Goal: Task Accomplishment & Management: Complete application form

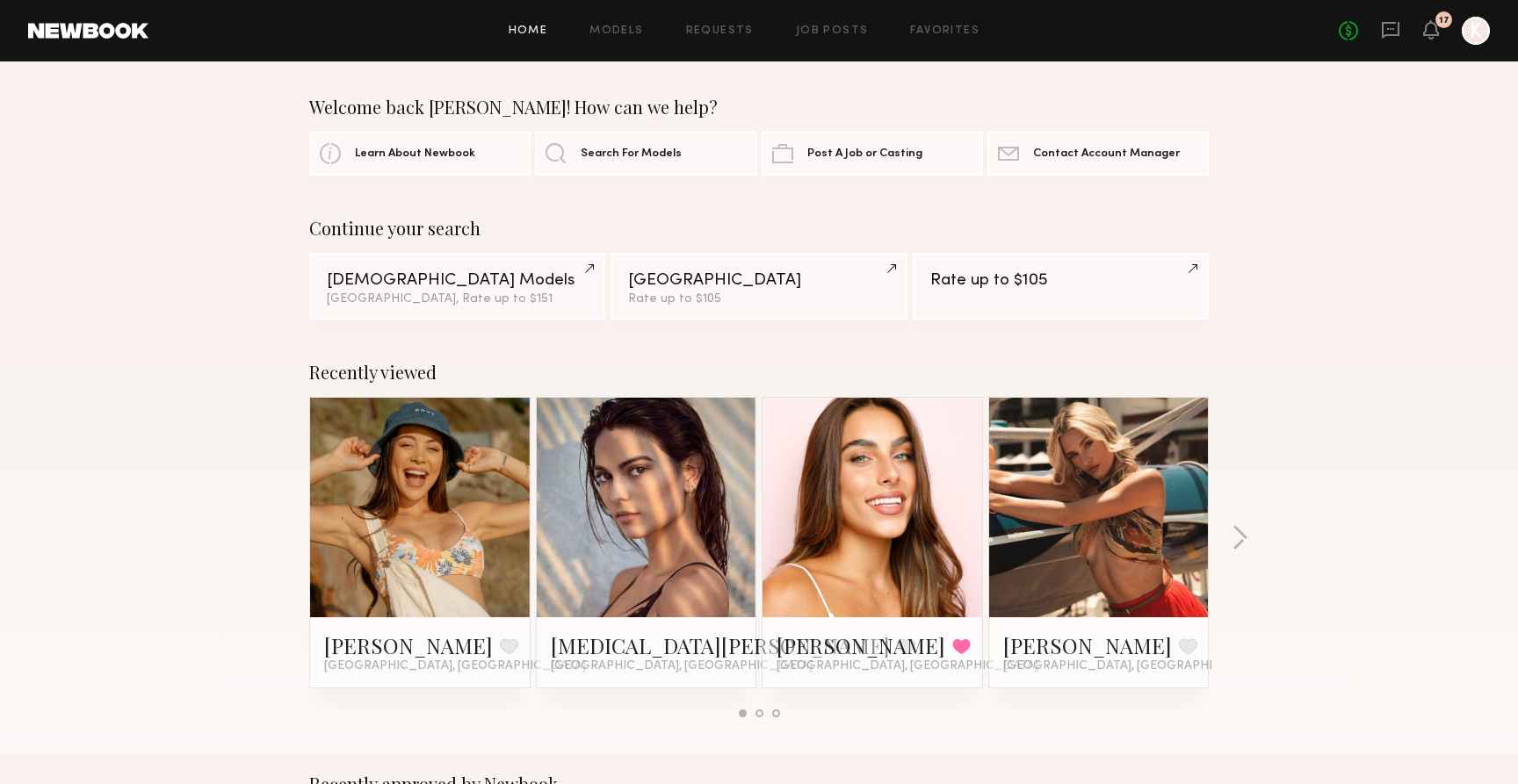
click at [824, 41] on div "Home Models Requests Job Posts Favorites Sign Out No fees up to $5,000 17 K" at bounding box center [819, 31] width 1342 height 28
click at [823, 33] on link "Job Posts" at bounding box center [833, 32] width 73 height 12
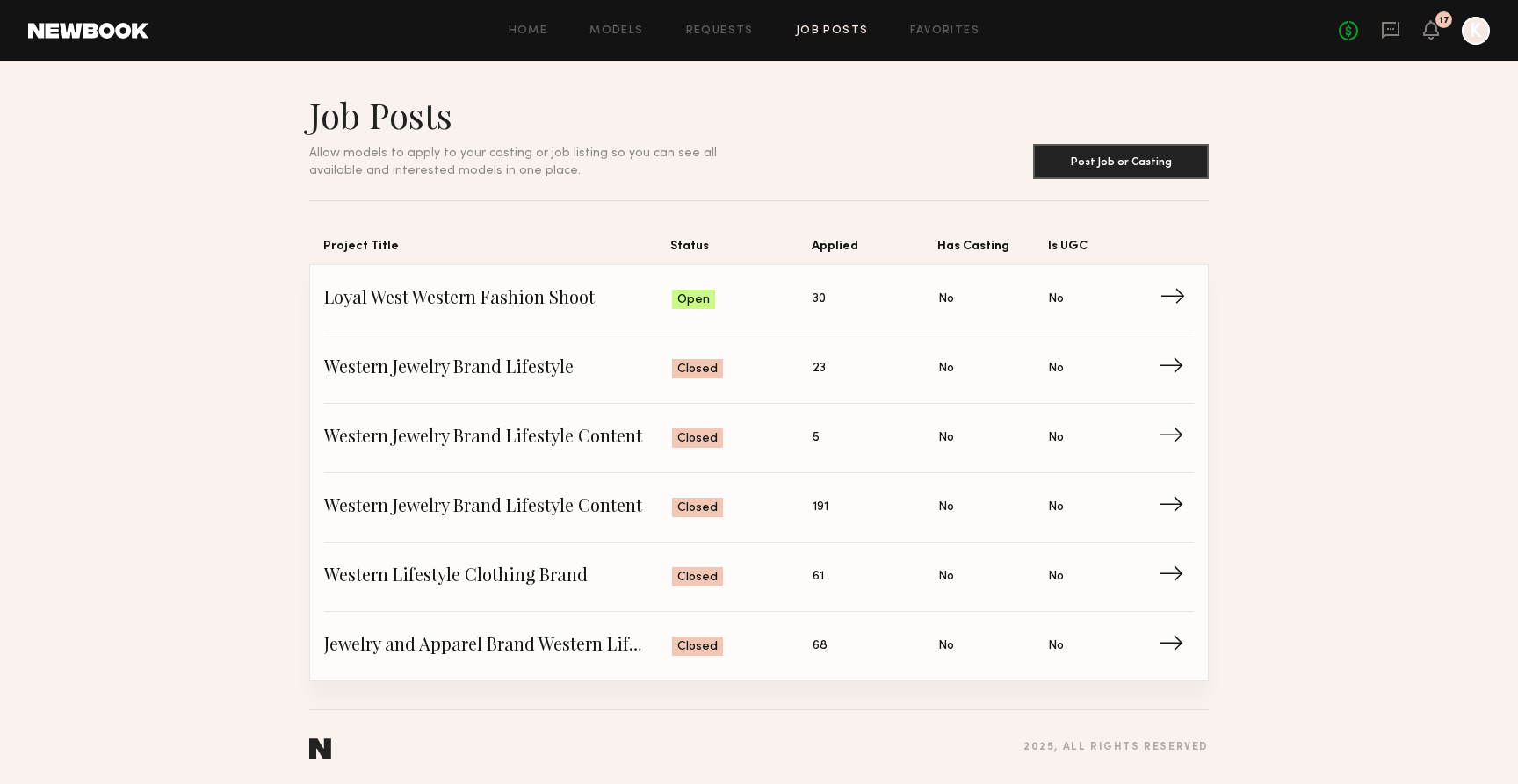
click at [544, 298] on span "Loyal West Western Fashion Shoot" at bounding box center [498, 299] width 348 height 27
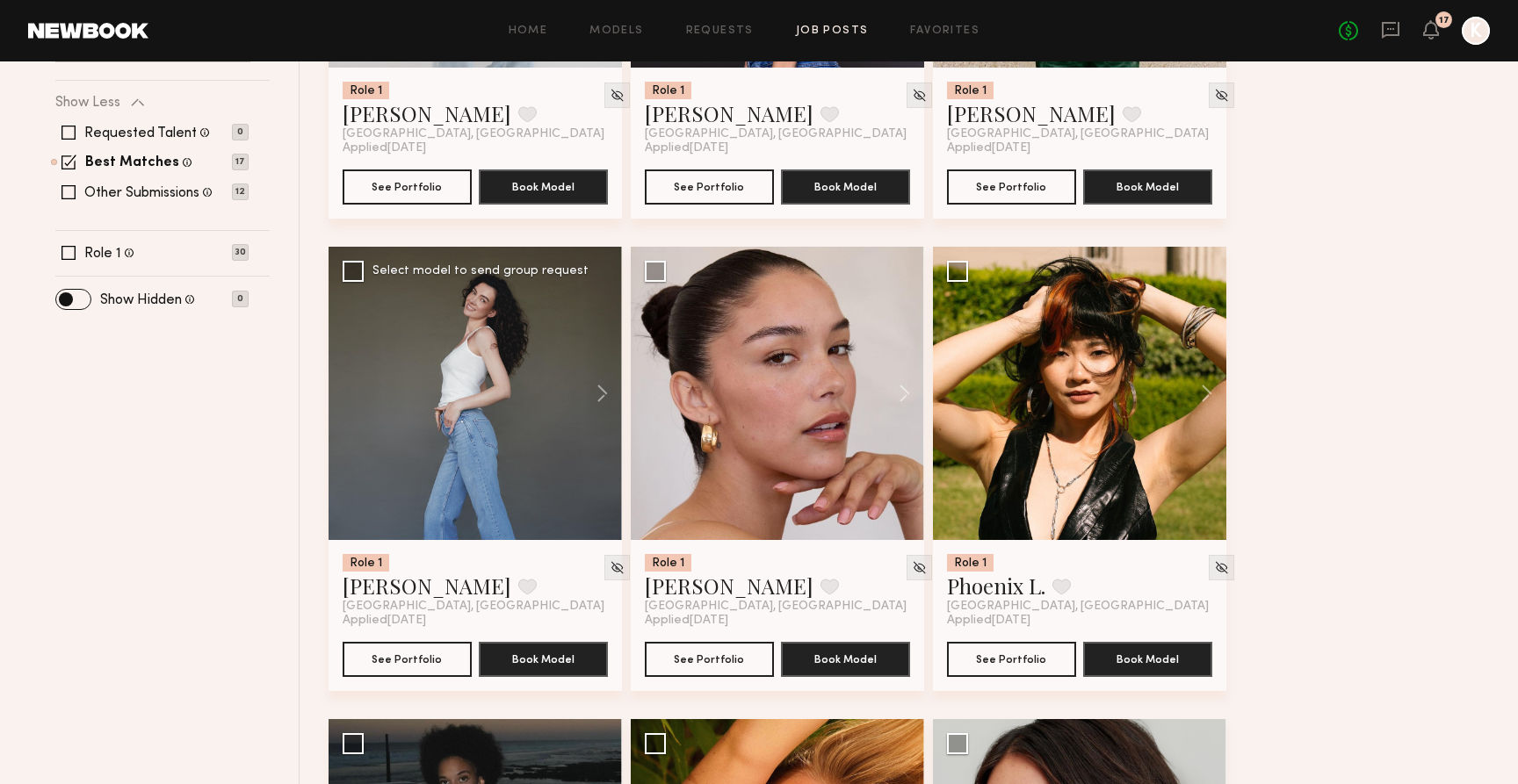
scroll to position [553, 0]
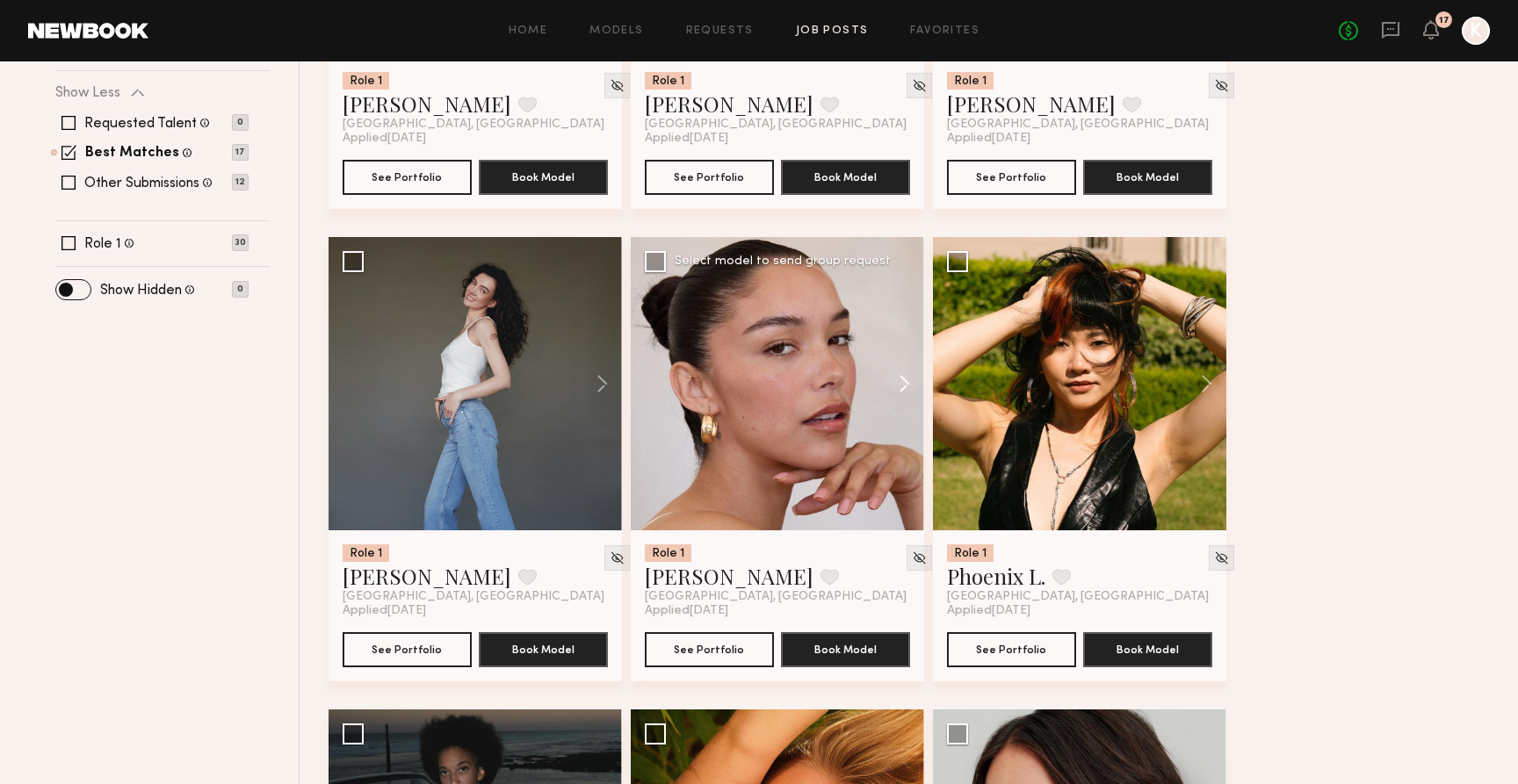
click at [907, 390] on button at bounding box center [896, 384] width 57 height 293
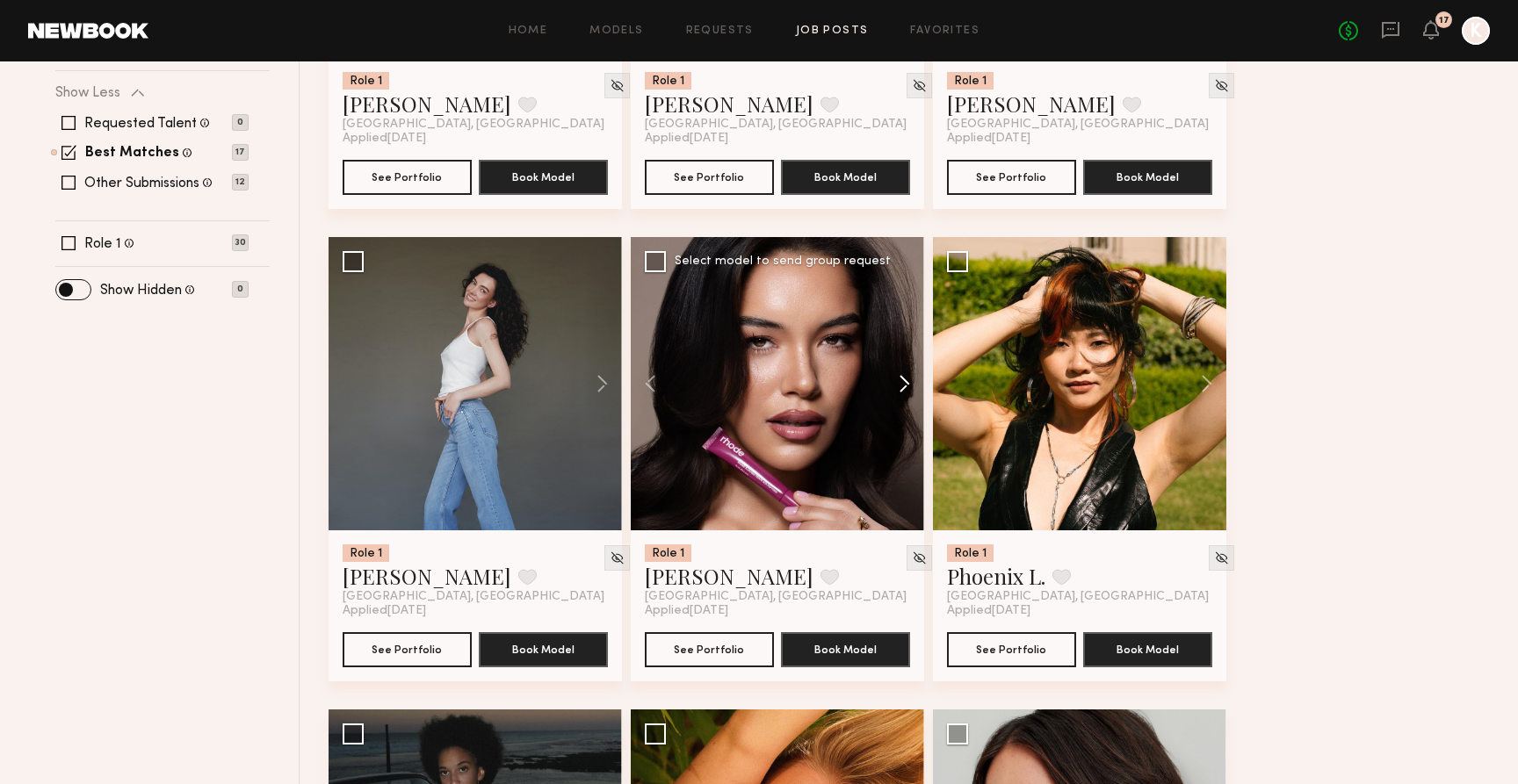
click at [907, 390] on button at bounding box center [896, 384] width 57 height 293
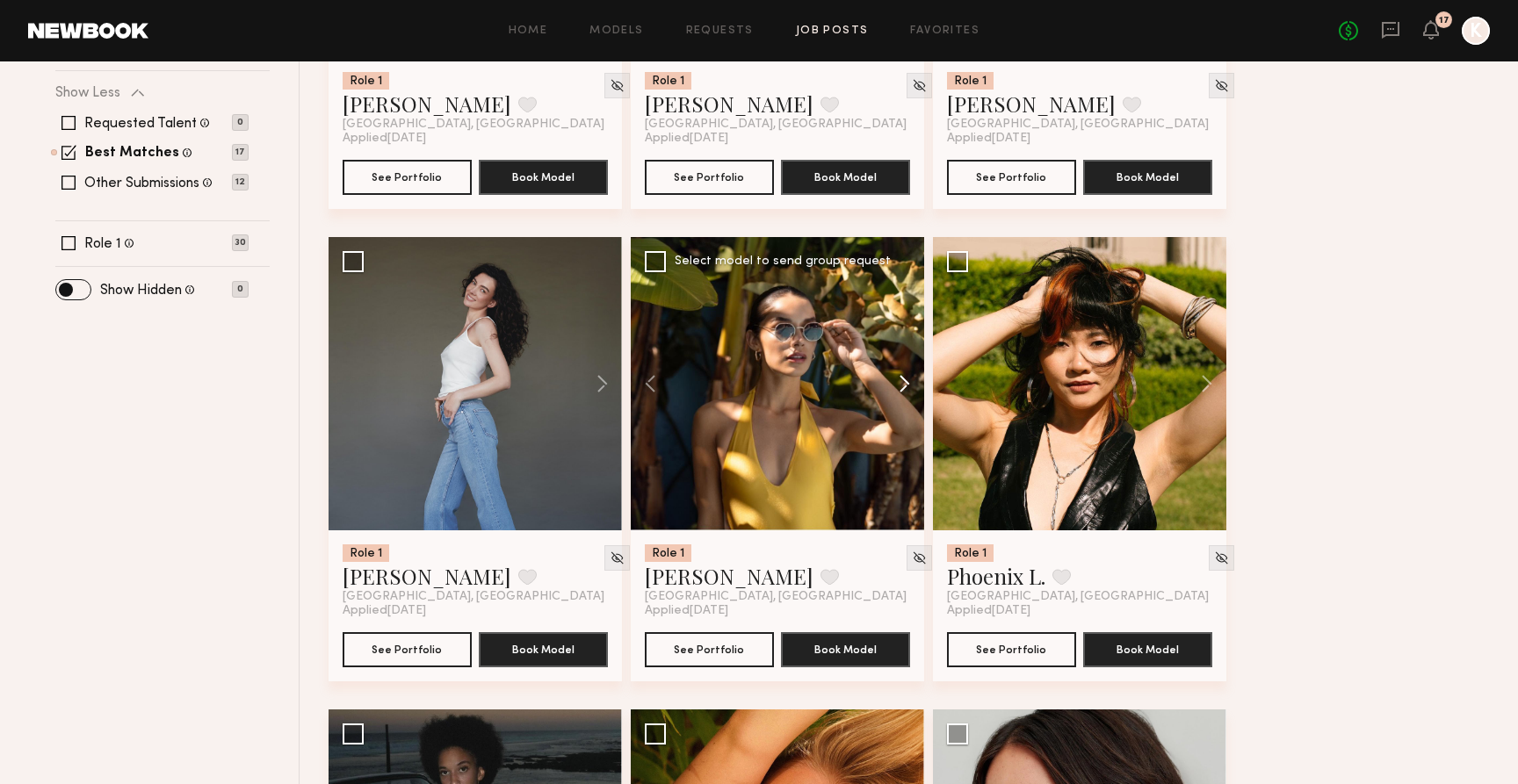
click at [907, 390] on button at bounding box center [896, 384] width 57 height 293
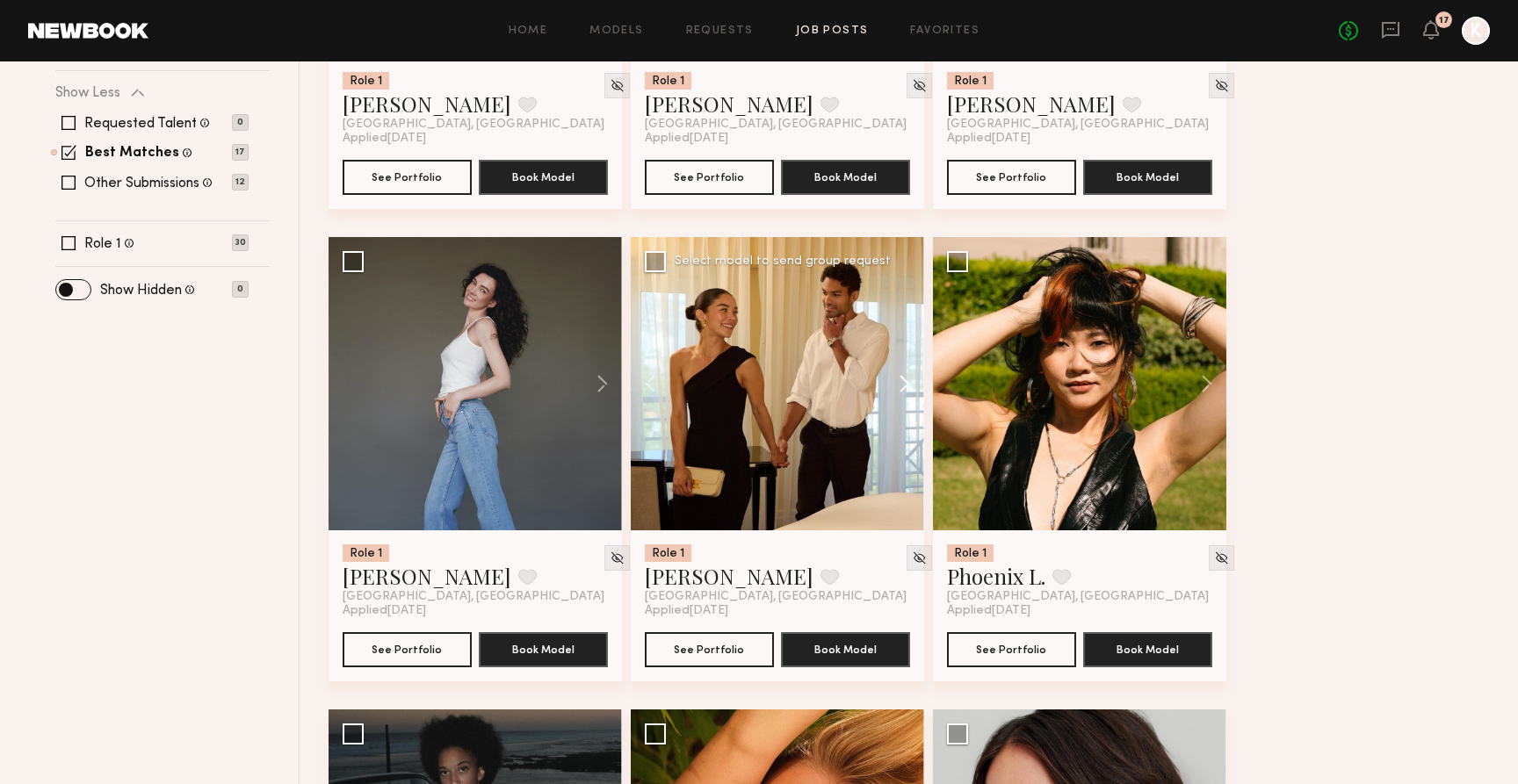
click at [907, 390] on button at bounding box center [896, 384] width 57 height 293
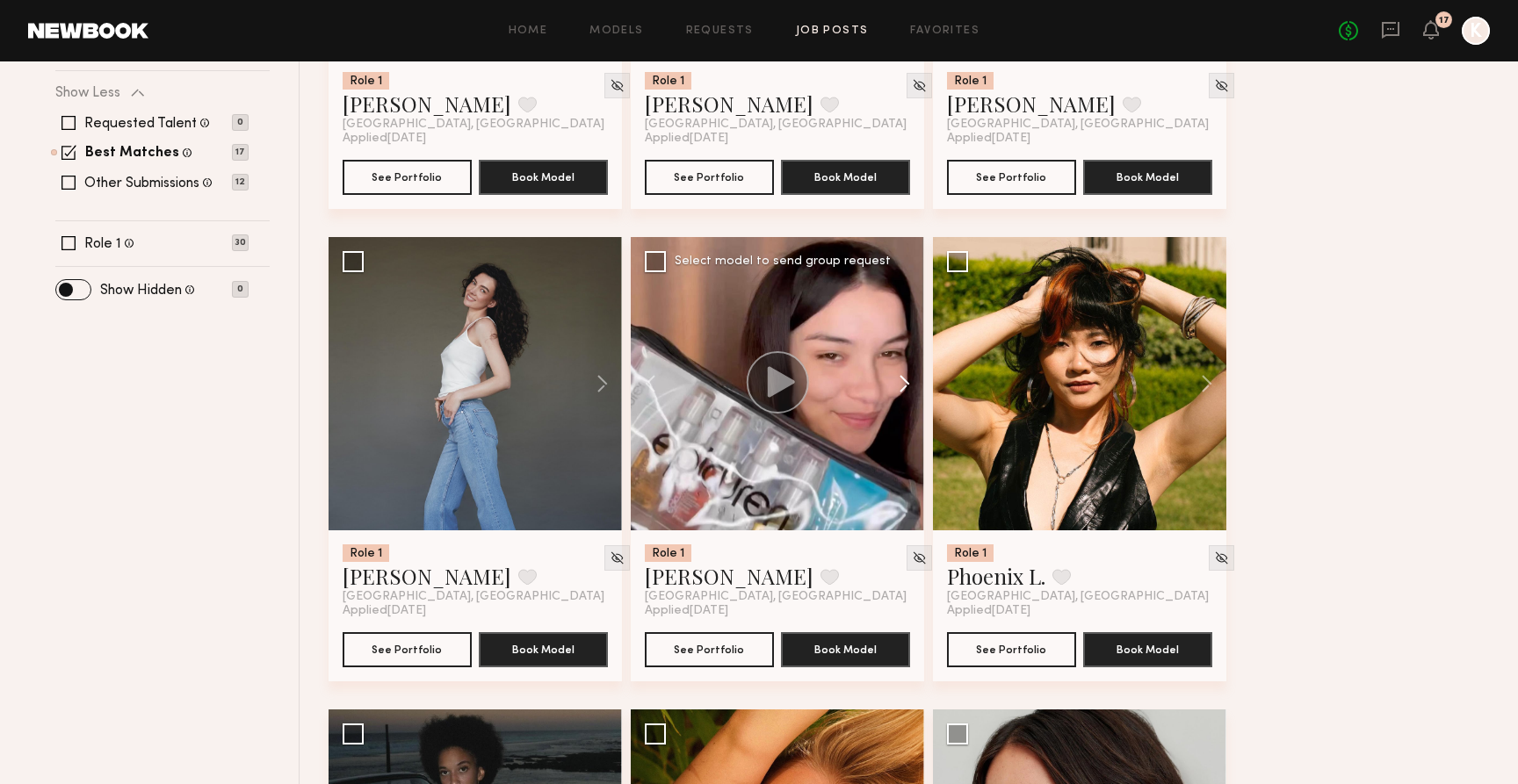
click at [907, 390] on button at bounding box center [896, 384] width 57 height 293
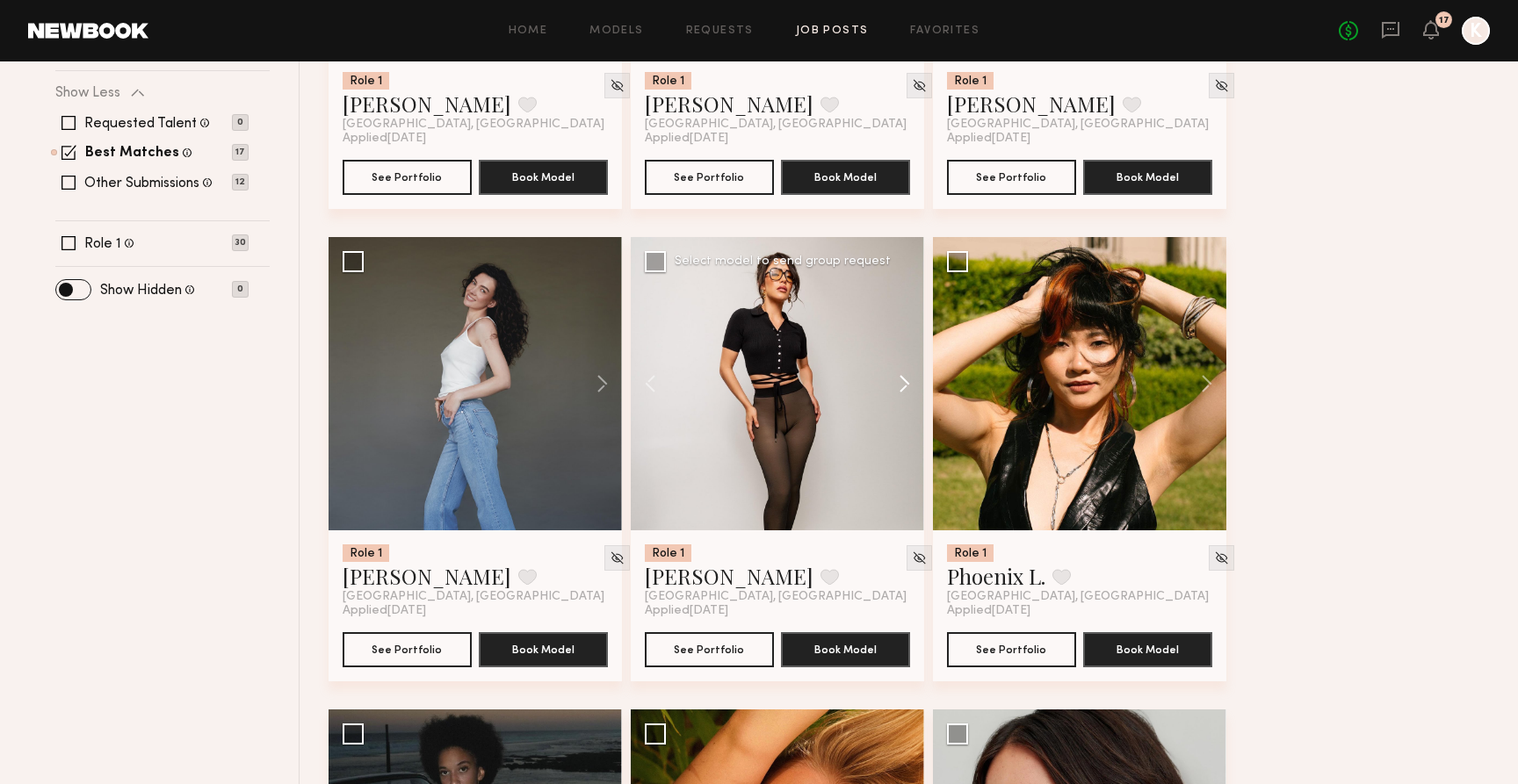
click at [907, 390] on button at bounding box center [896, 384] width 57 height 293
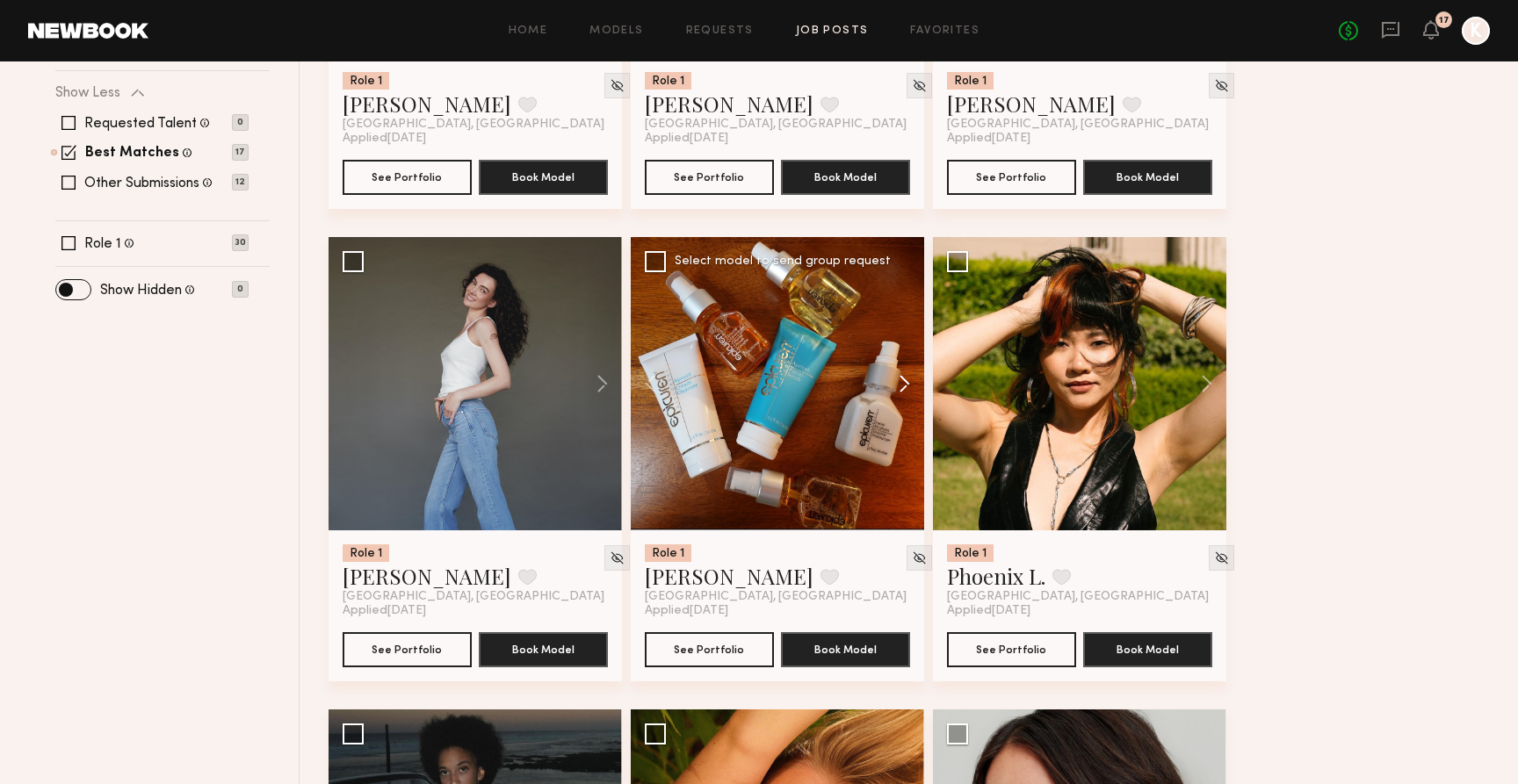
click at [907, 390] on button at bounding box center [896, 384] width 57 height 293
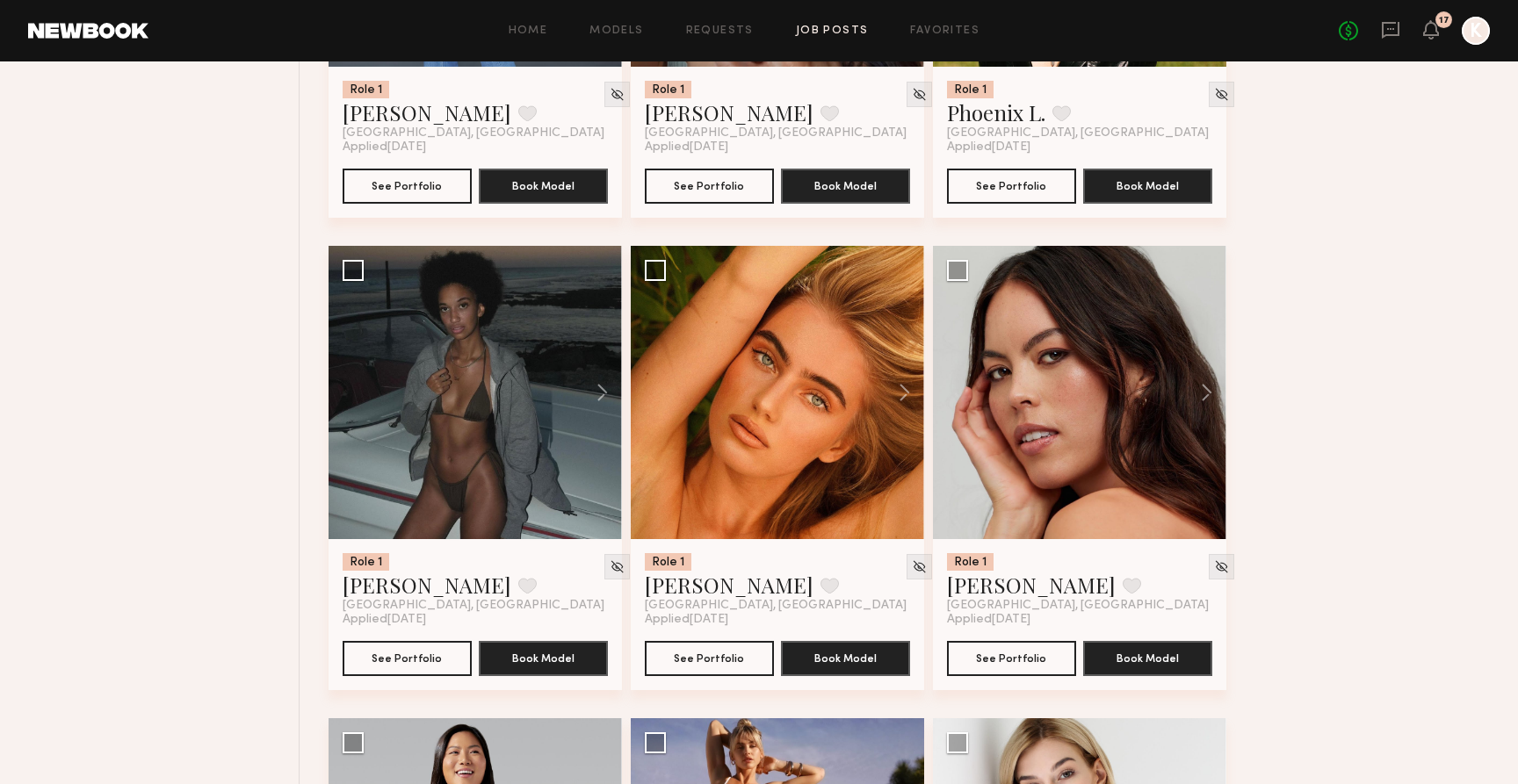
scroll to position [1048, 0]
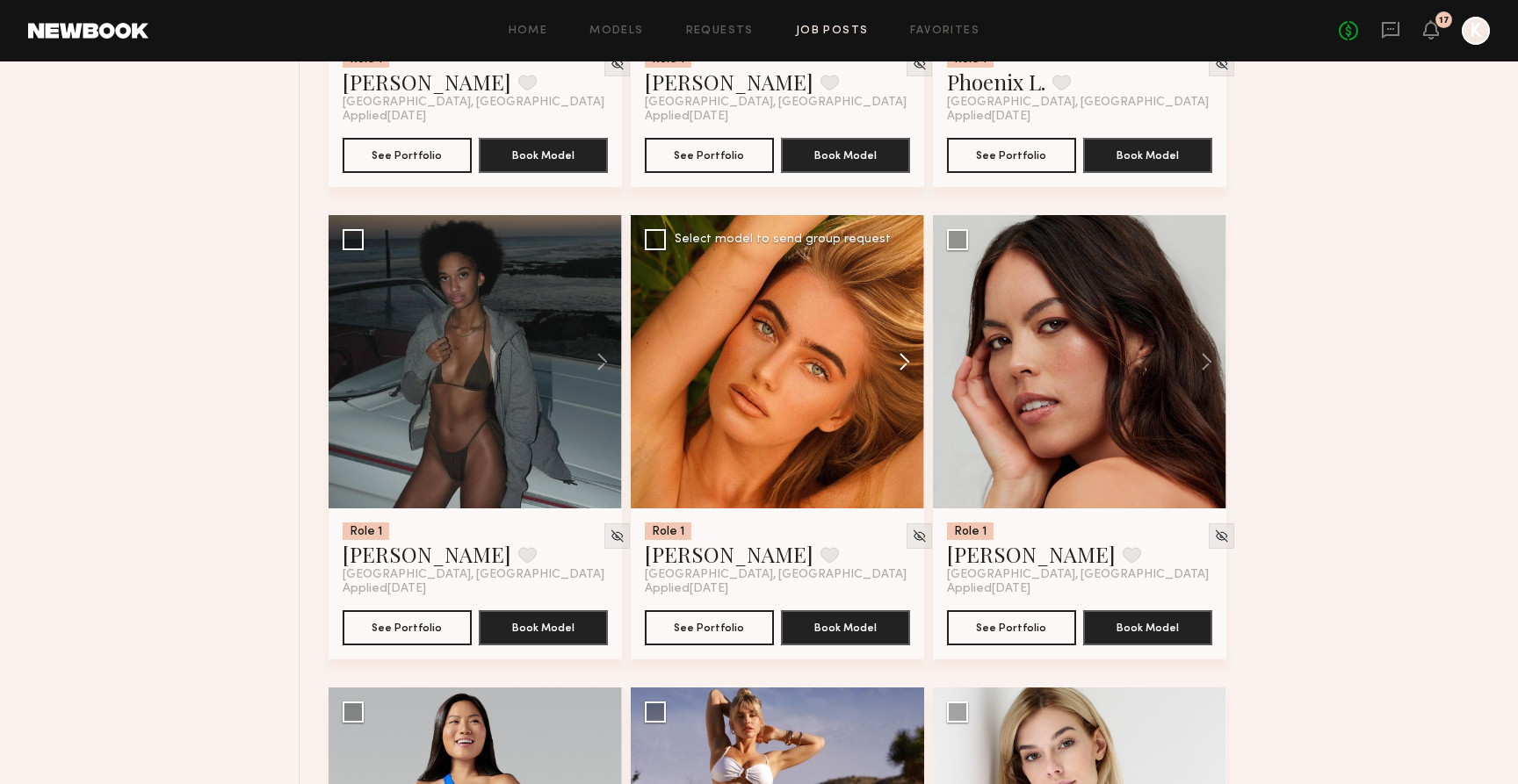
click at [903, 367] on button at bounding box center [896, 362] width 57 height 293
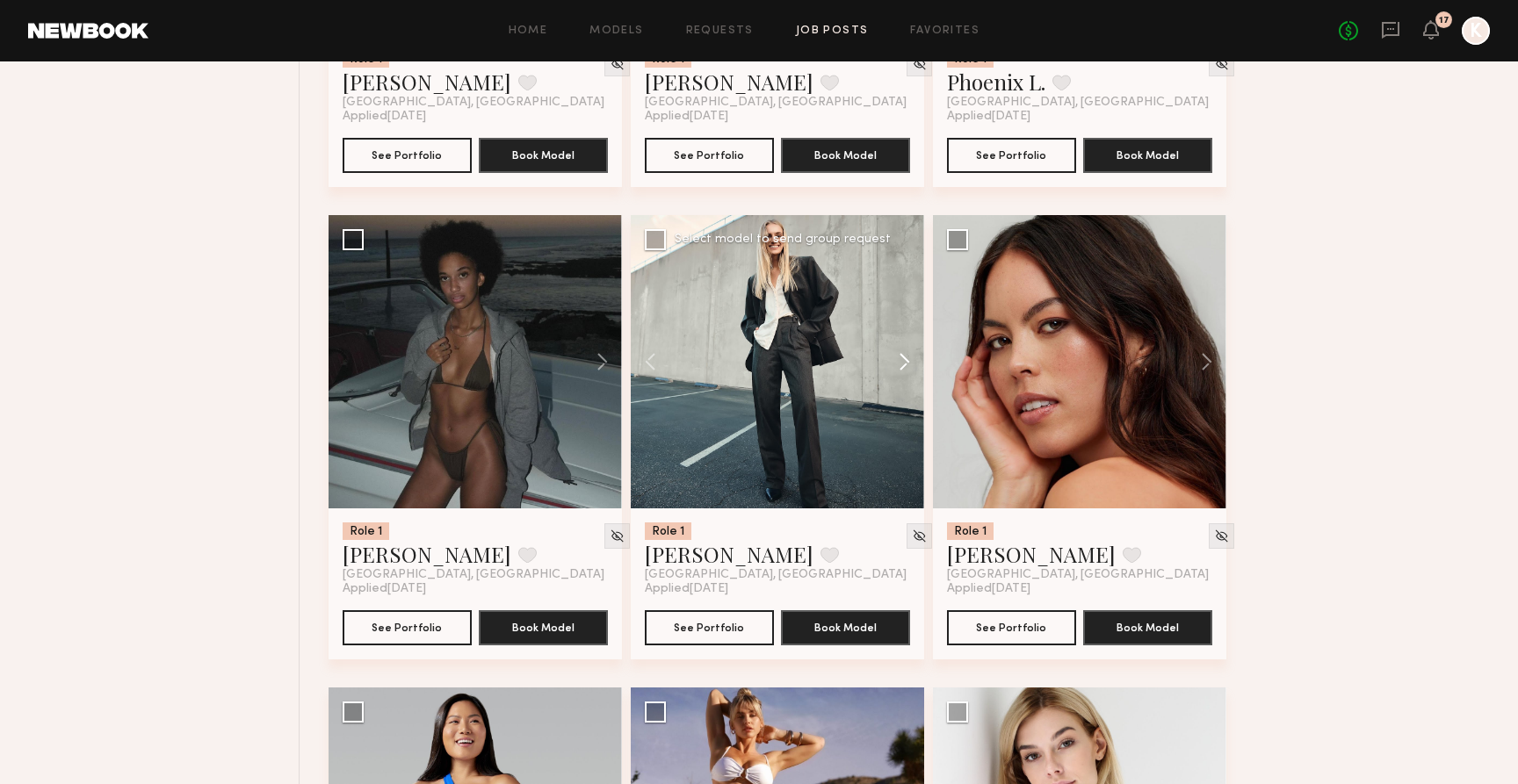
click at [903, 367] on button at bounding box center [896, 362] width 57 height 293
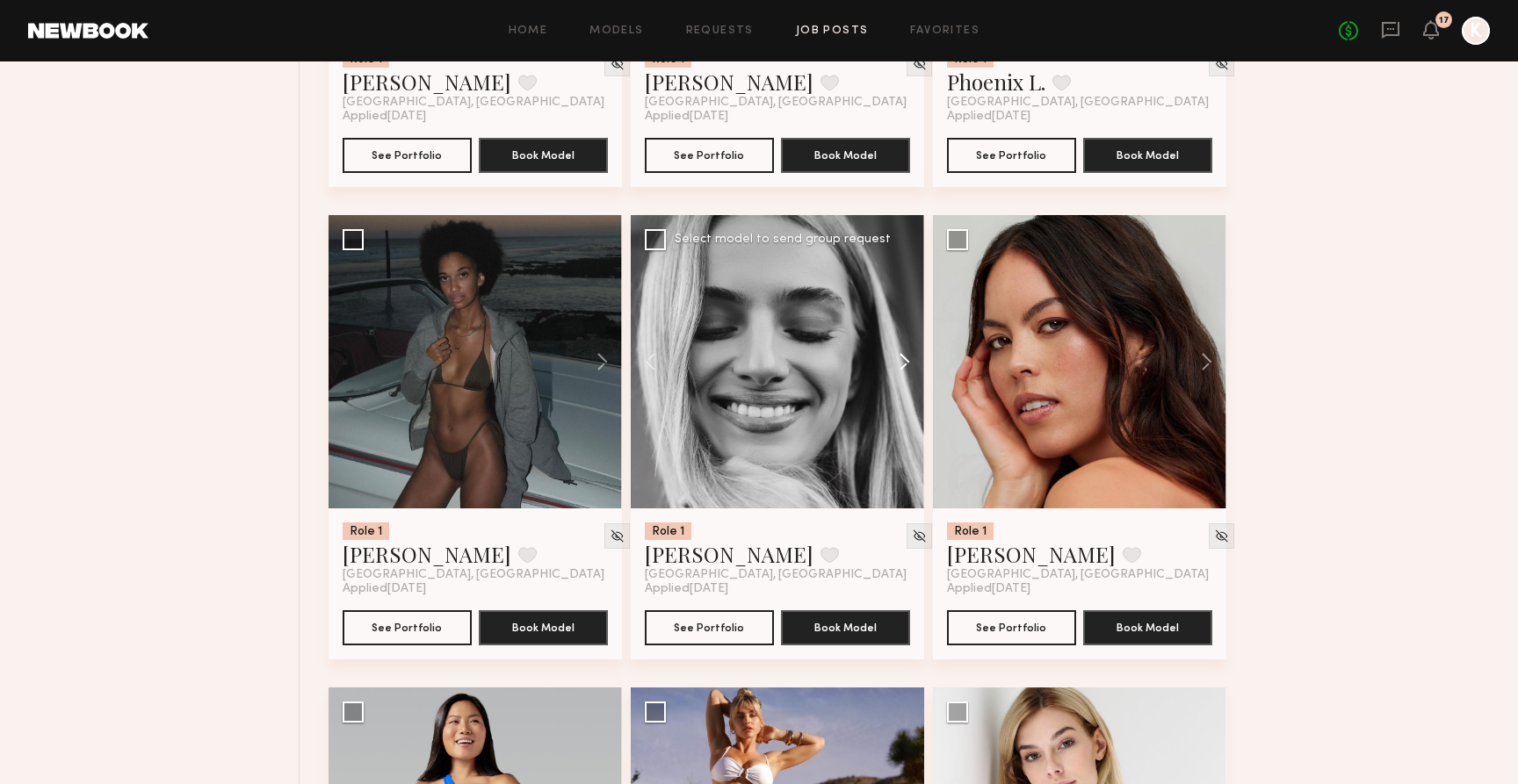
click at [903, 367] on button at bounding box center [896, 362] width 57 height 293
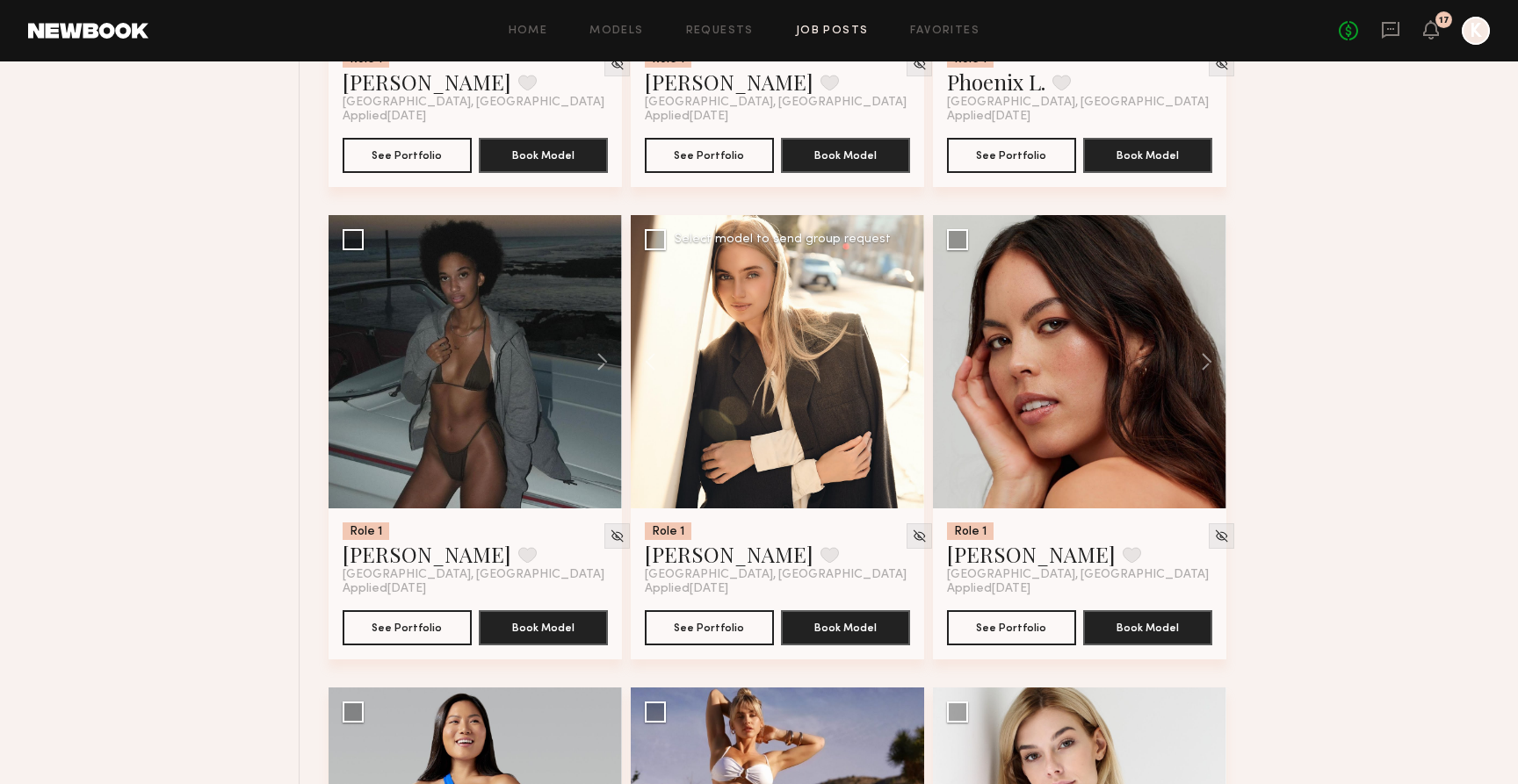
click at [903, 367] on button at bounding box center [896, 362] width 57 height 293
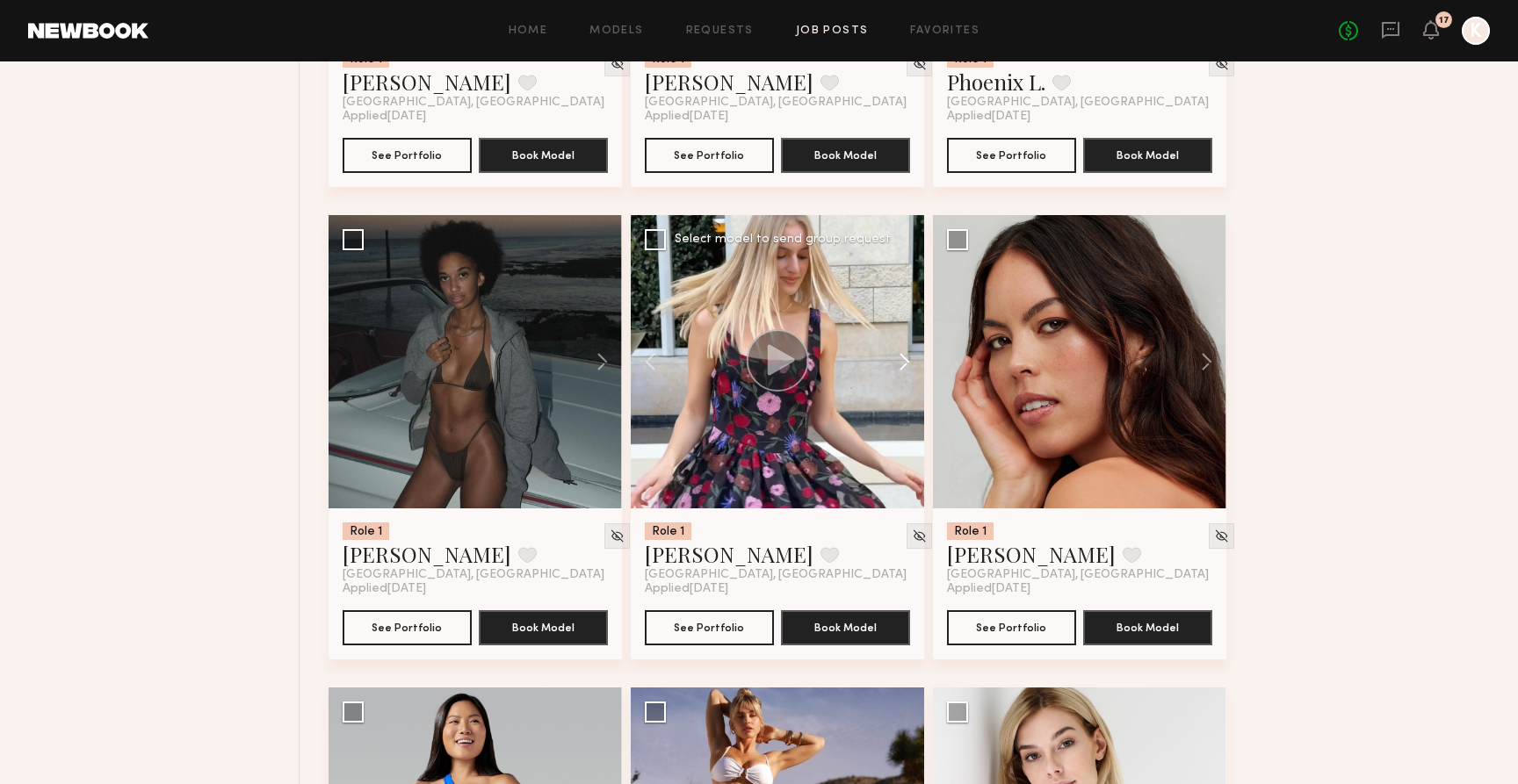
click at [903, 367] on button at bounding box center [896, 362] width 57 height 293
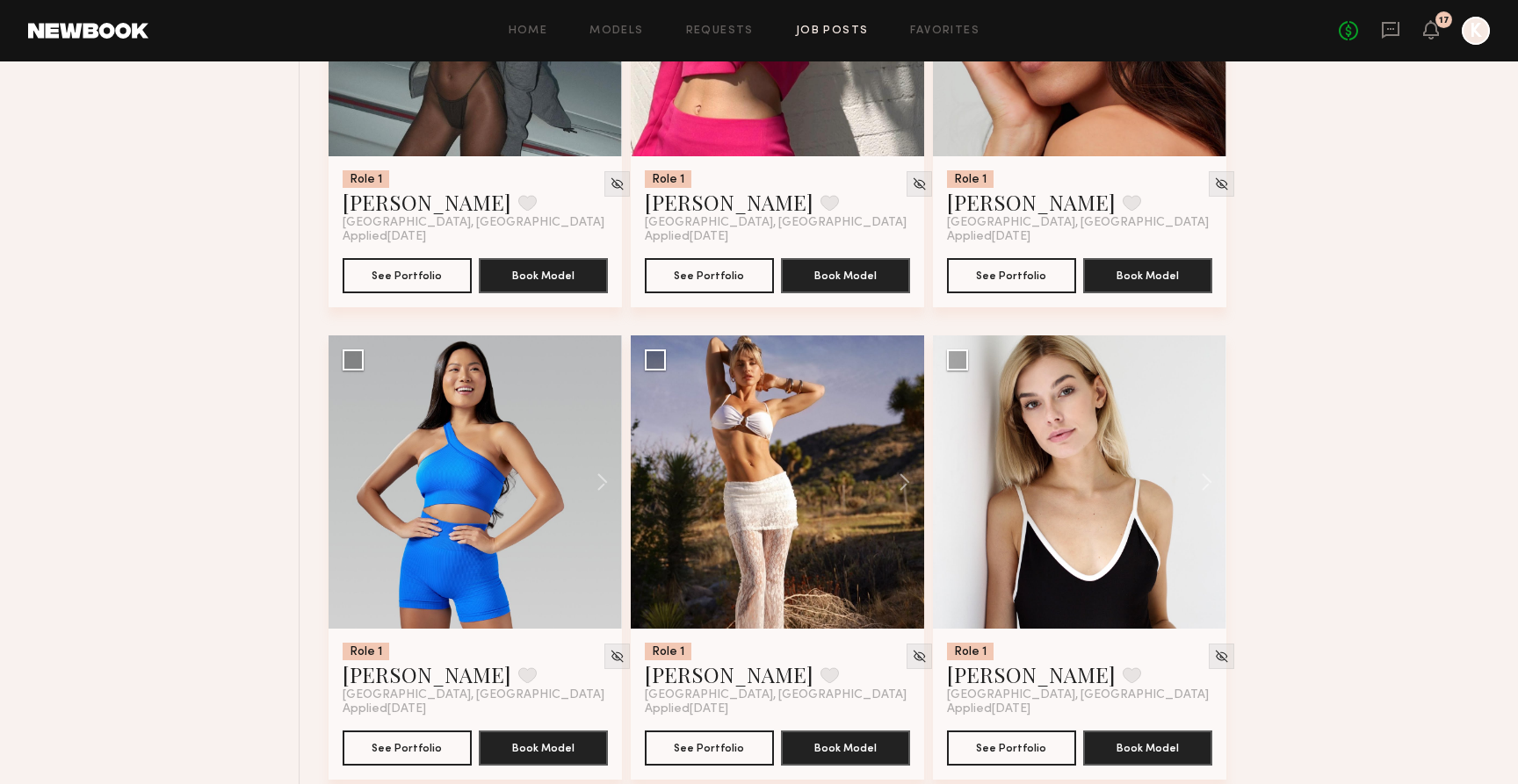
scroll to position [1428, 0]
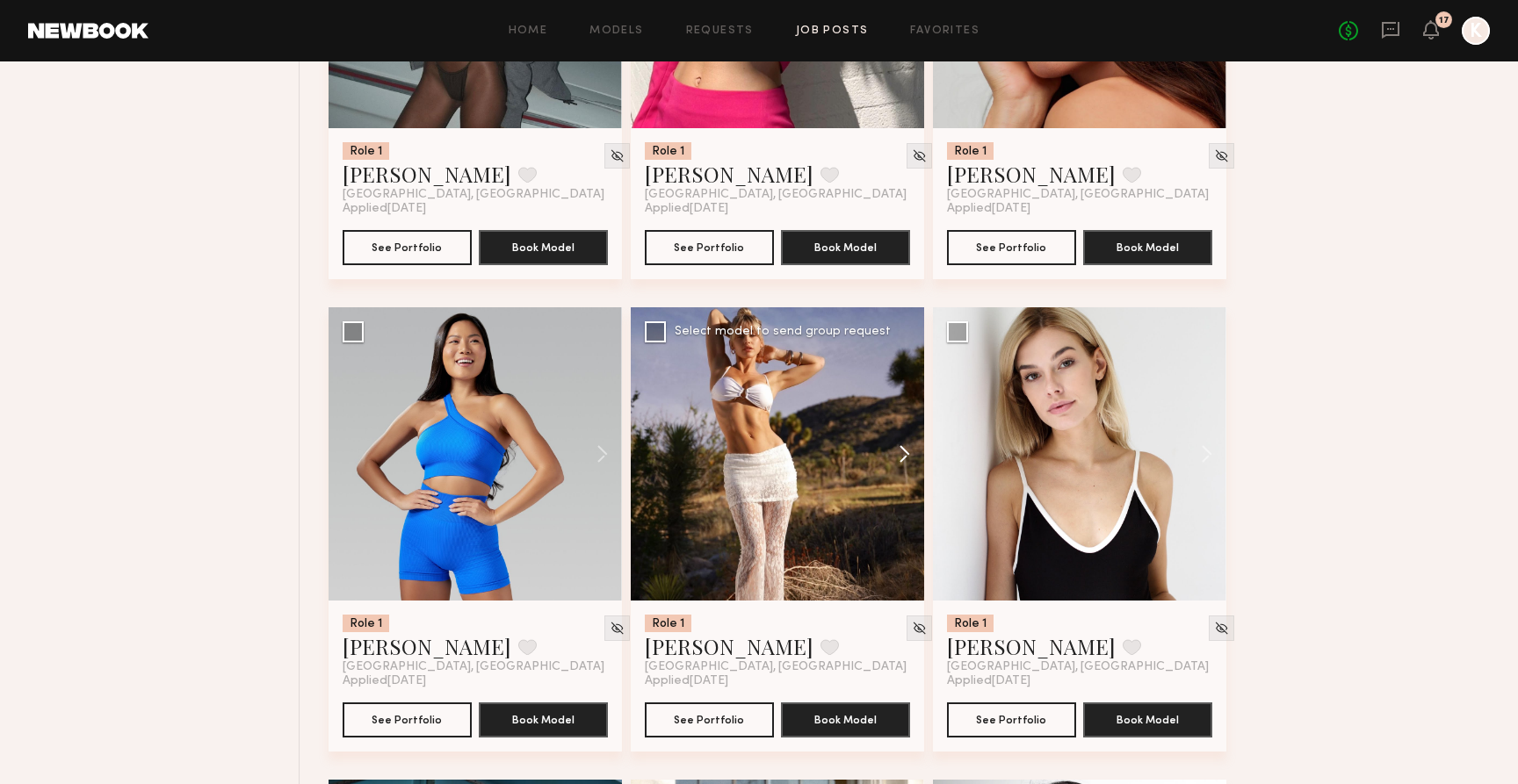
click at [894, 462] on button at bounding box center [896, 454] width 57 height 293
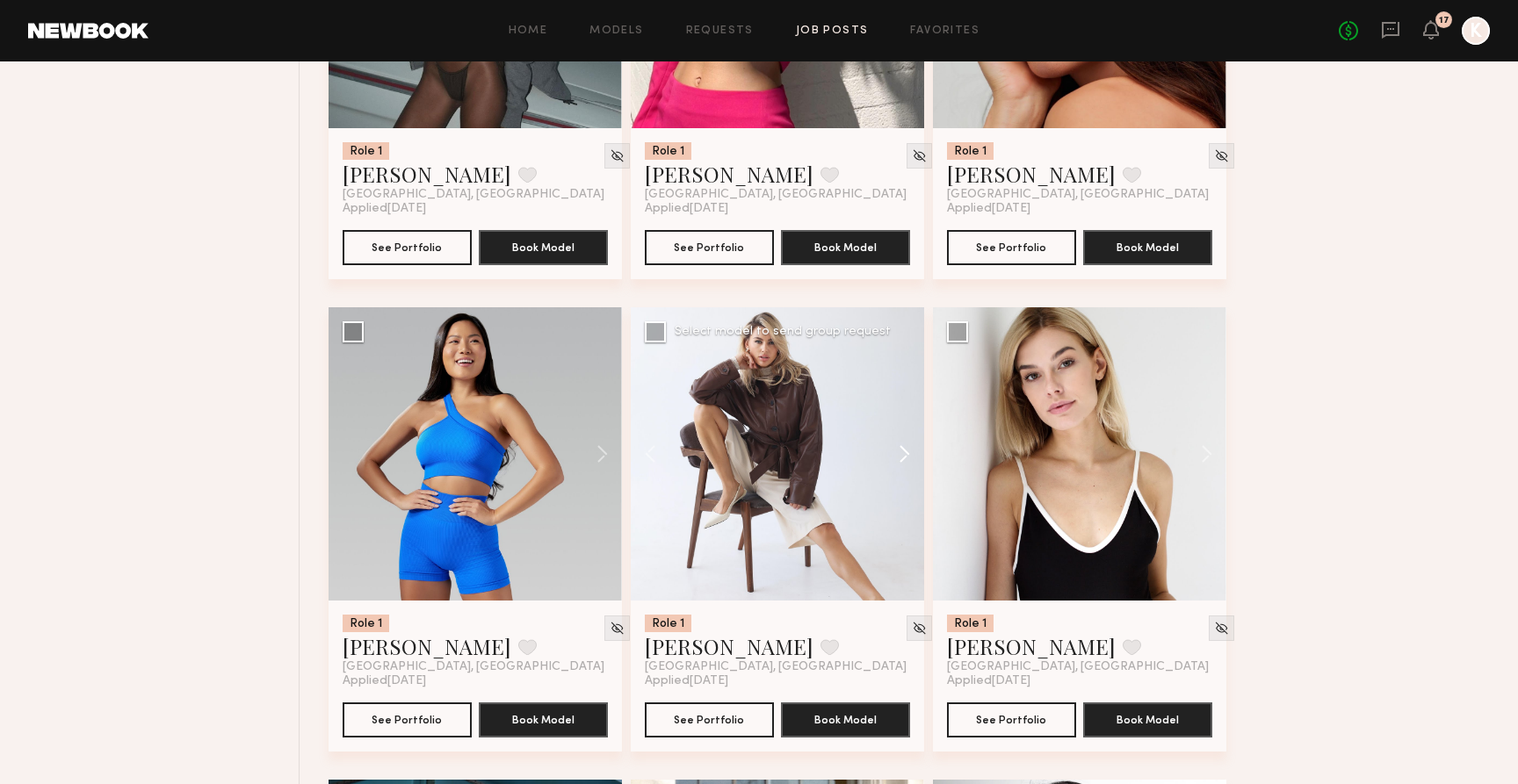
click at [894, 462] on button at bounding box center [896, 454] width 57 height 293
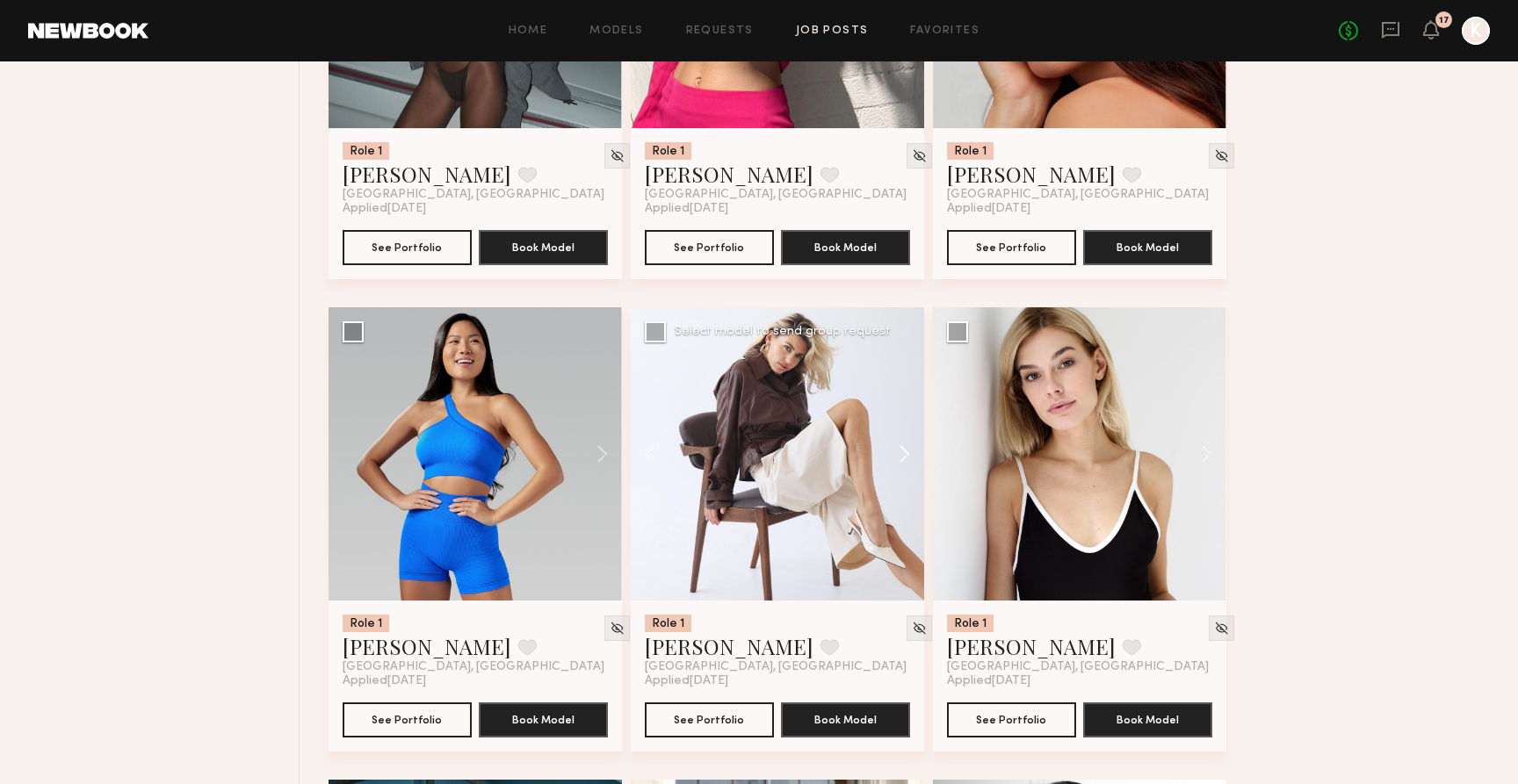
click at [894, 462] on button at bounding box center [896, 454] width 57 height 293
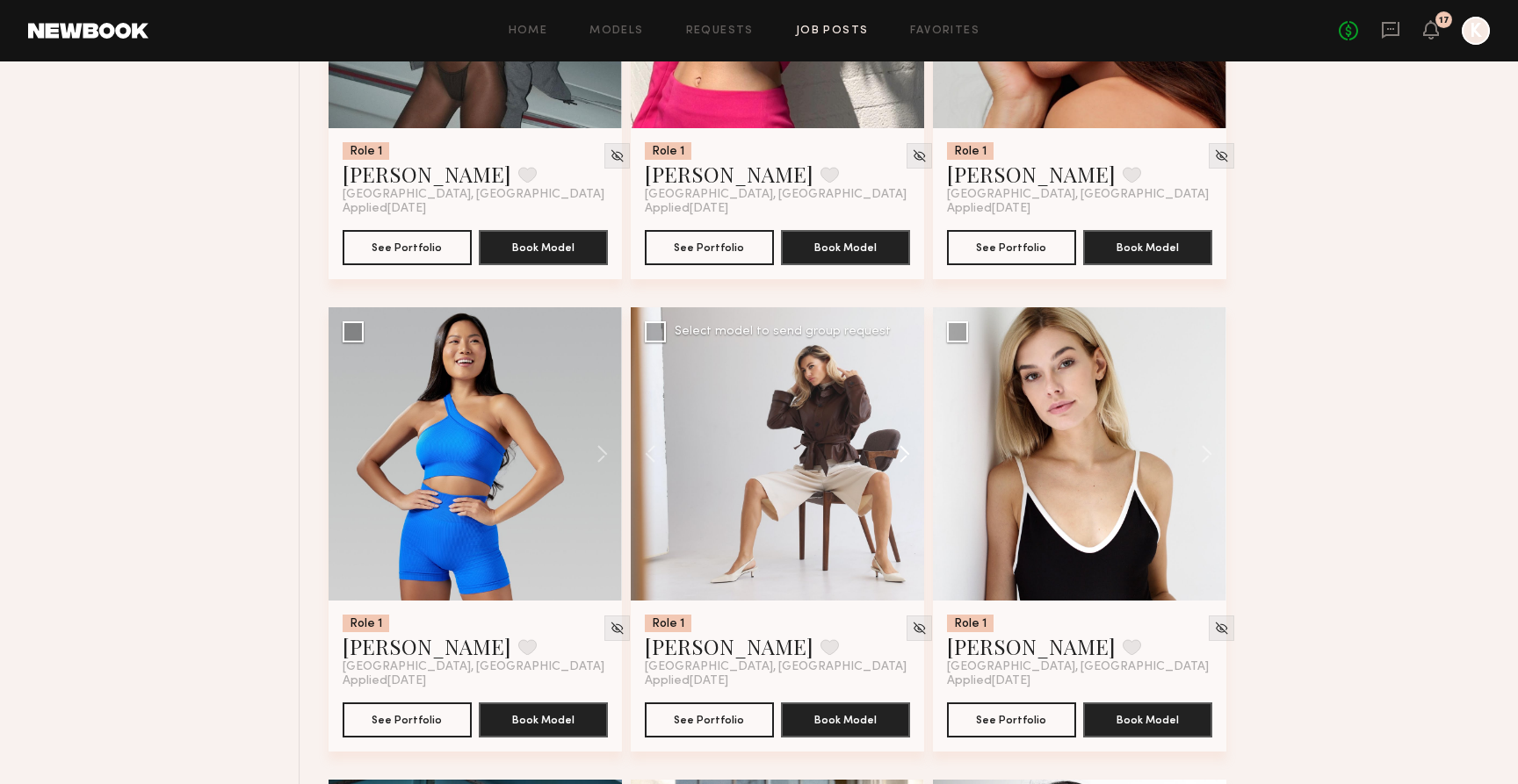
click at [894, 462] on button at bounding box center [896, 454] width 57 height 293
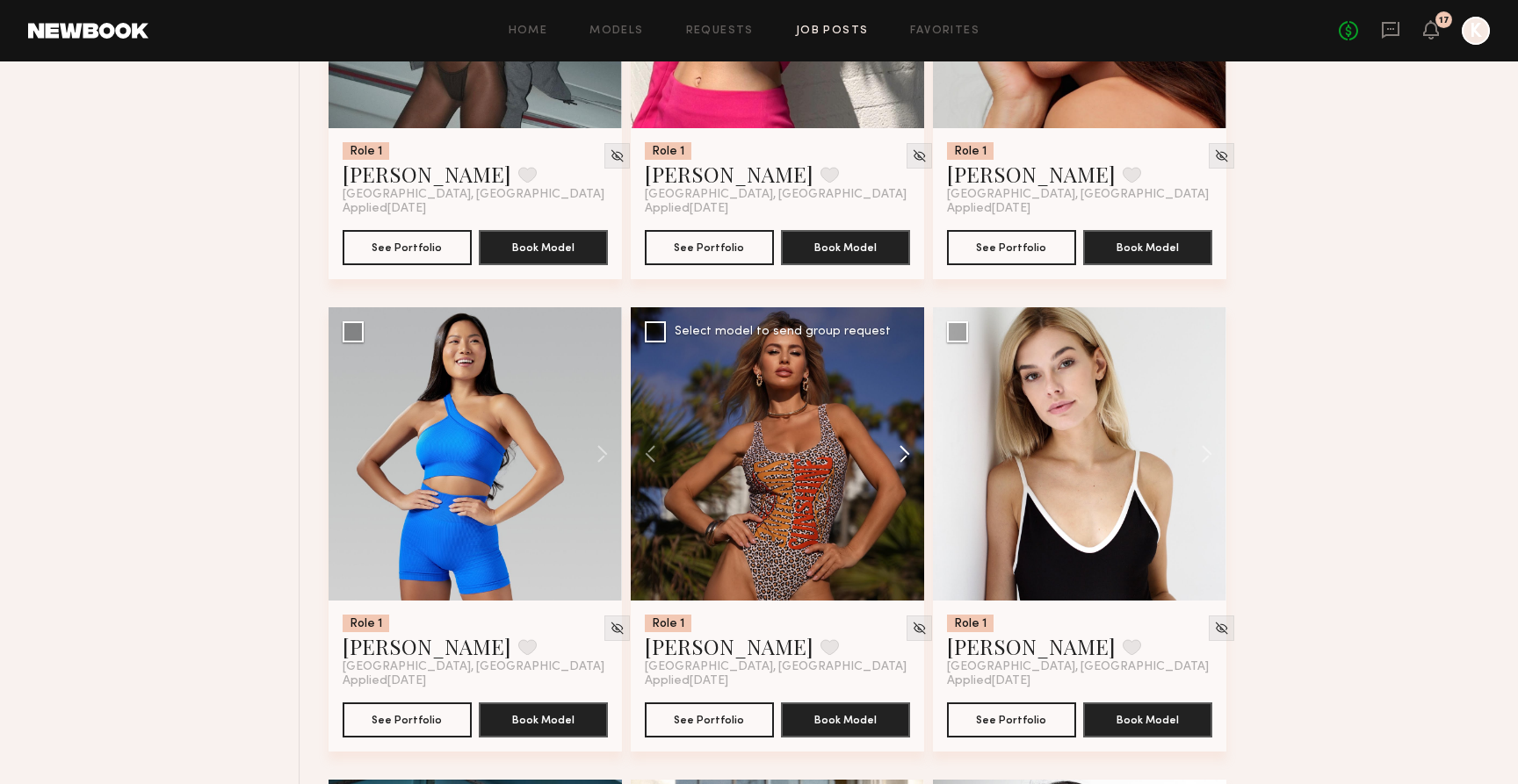
click at [894, 462] on button at bounding box center [896, 454] width 57 height 293
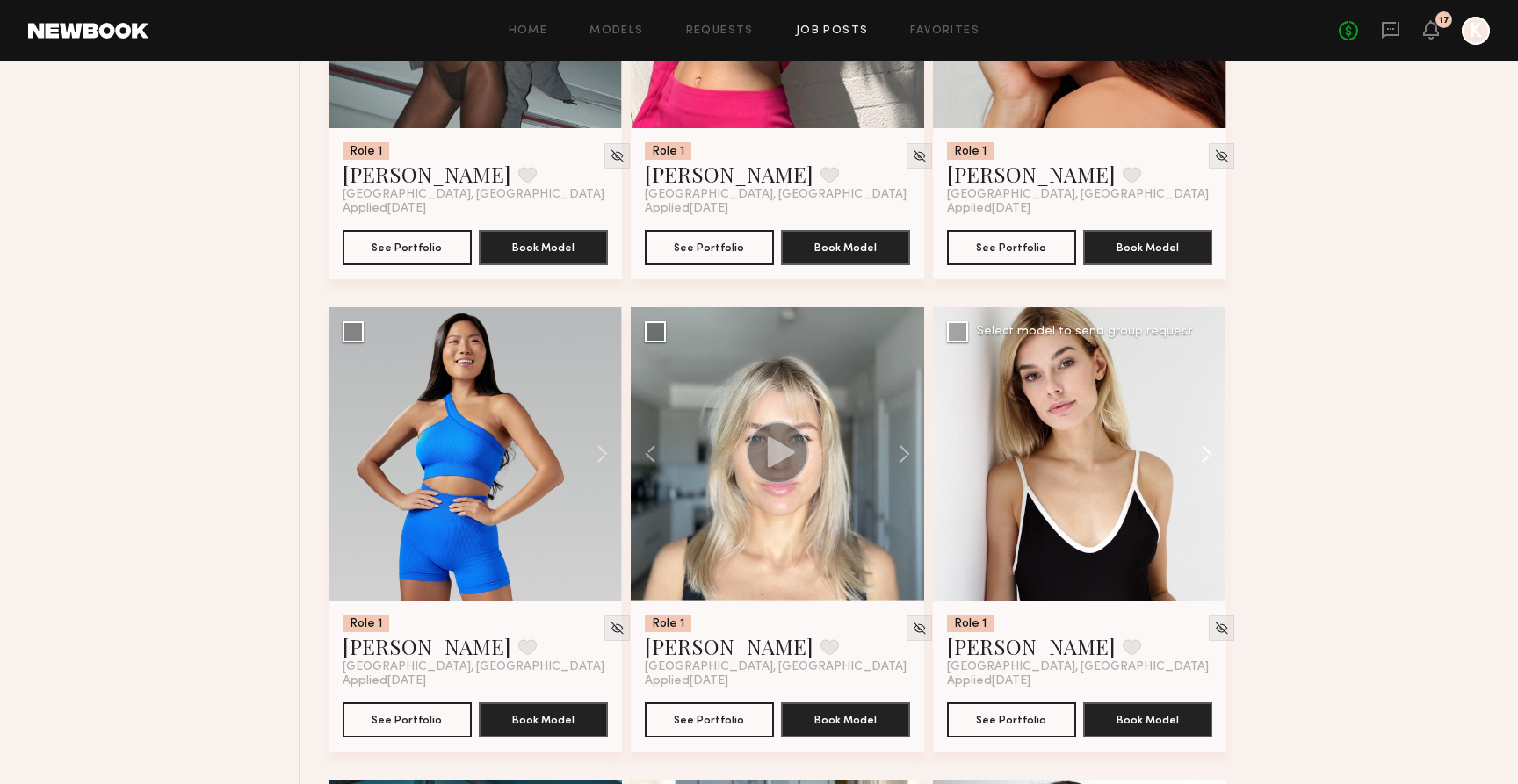
click at [1190, 443] on button at bounding box center [1198, 454] width 57 height 293
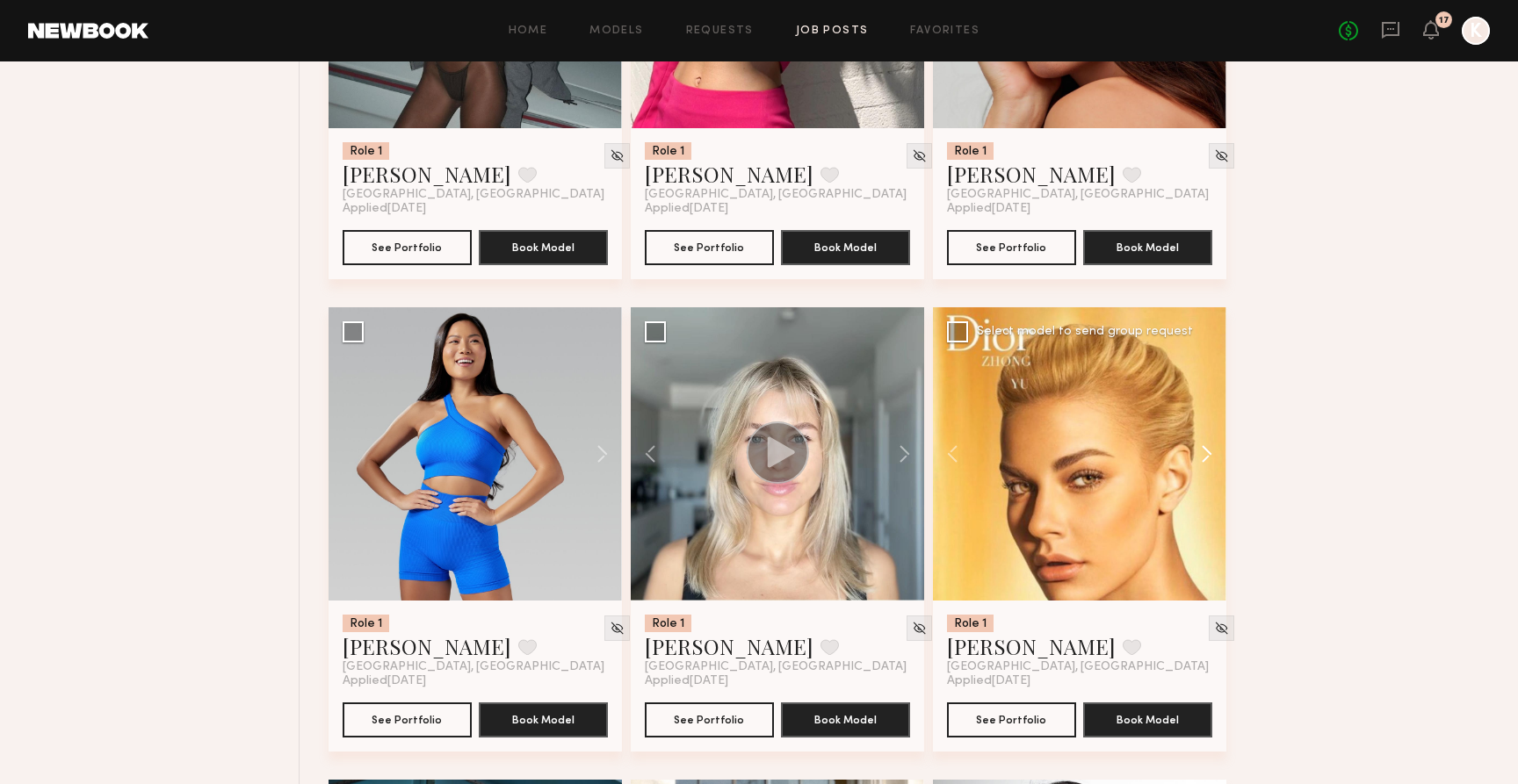
click at [1190, 443] on button at bounding box center [1198, 454] width 57 height 293
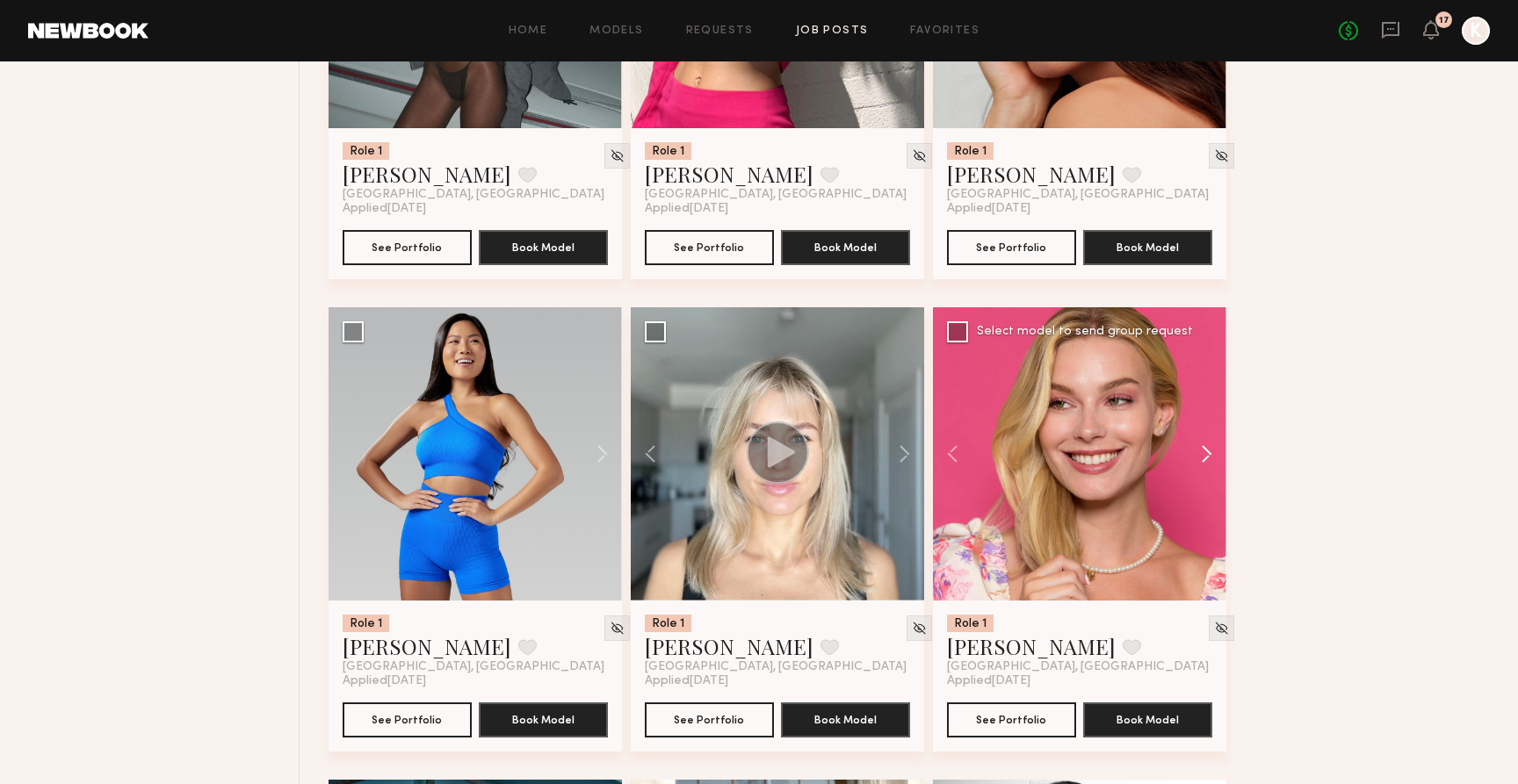
click at [1190, 443] on button at bounding box center [1198, 454] width 57 height 293
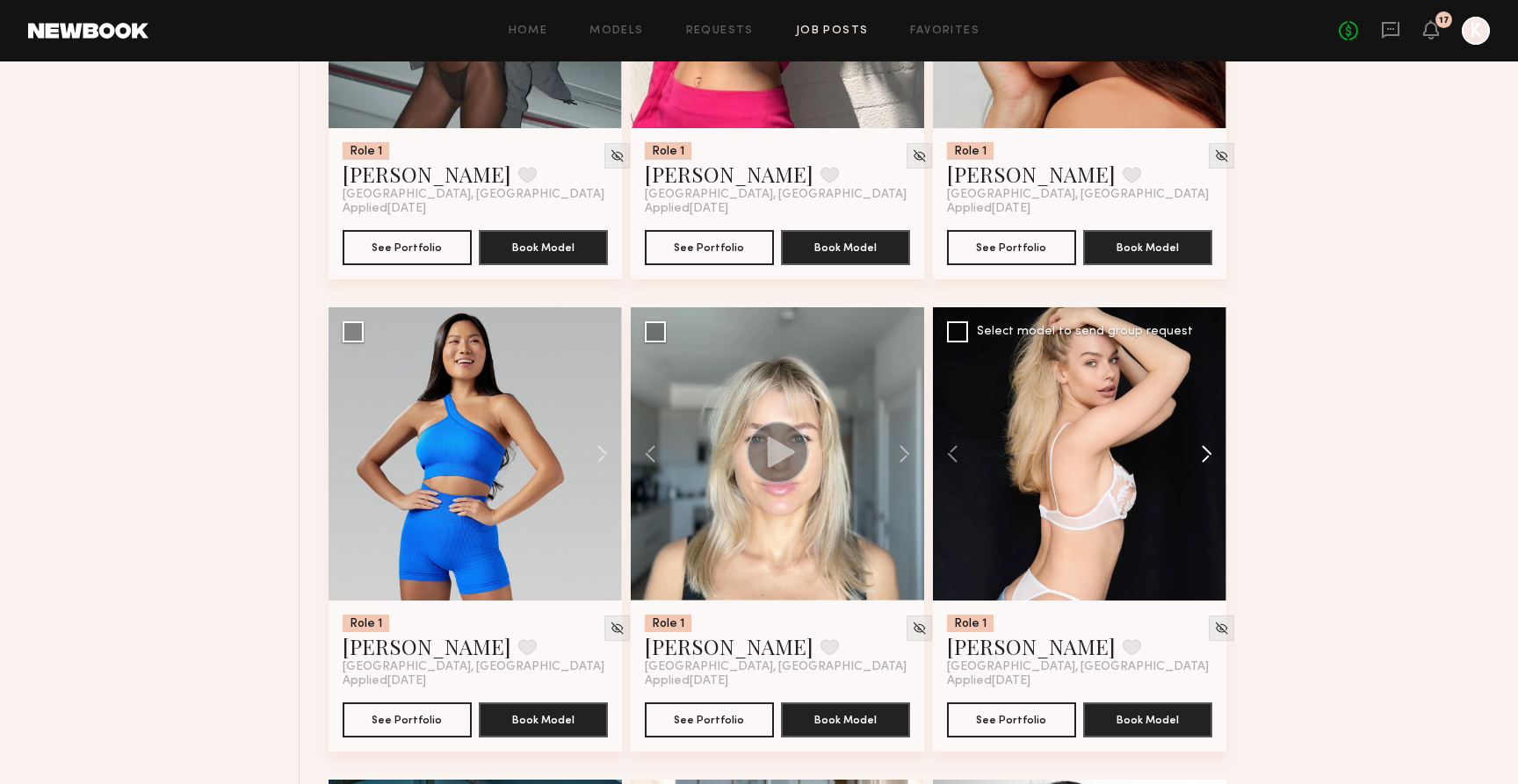
click at [1190, 443] on button at bounding box center [1198, 454] width 57 height 293
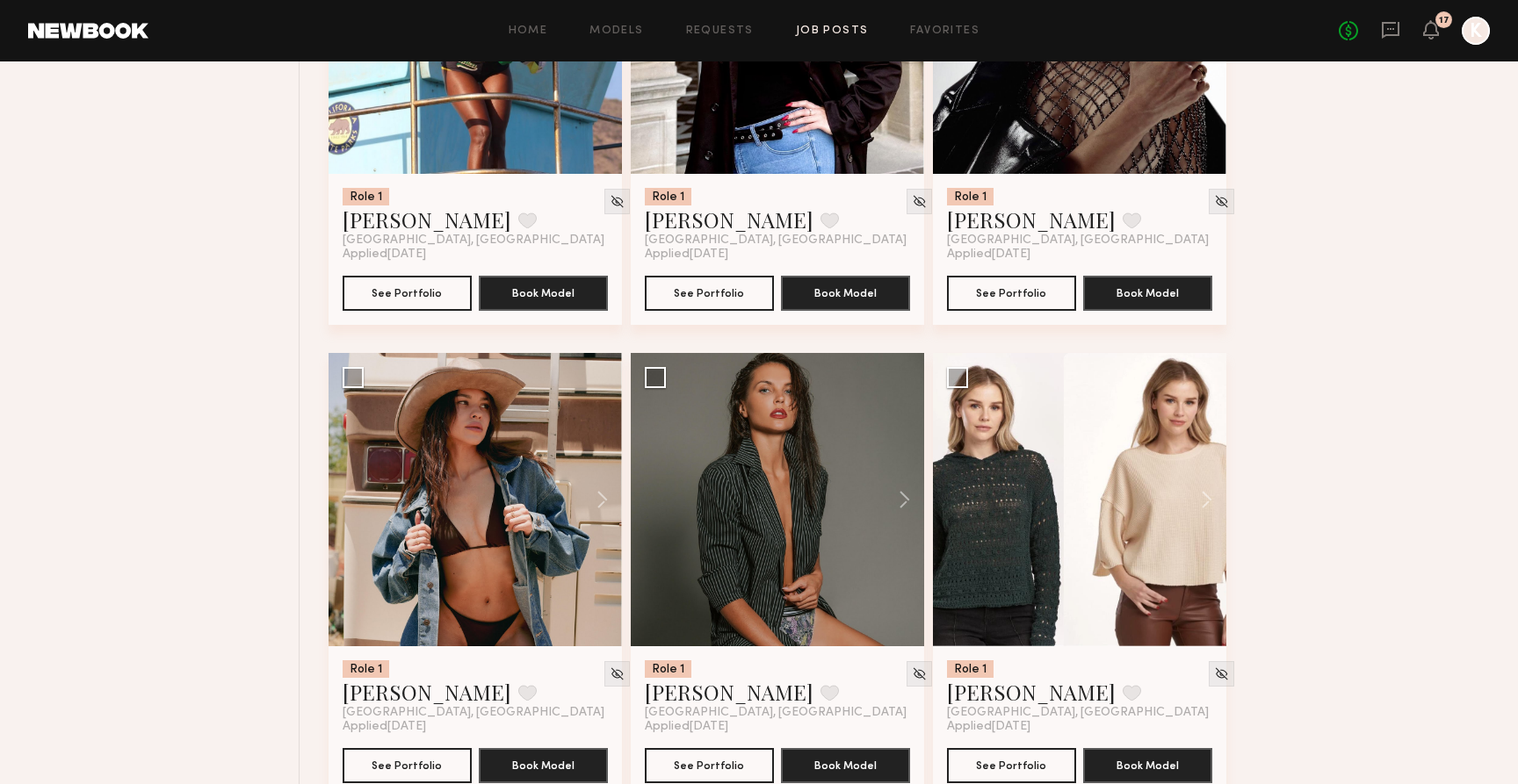
scroll to position [2372, 0]
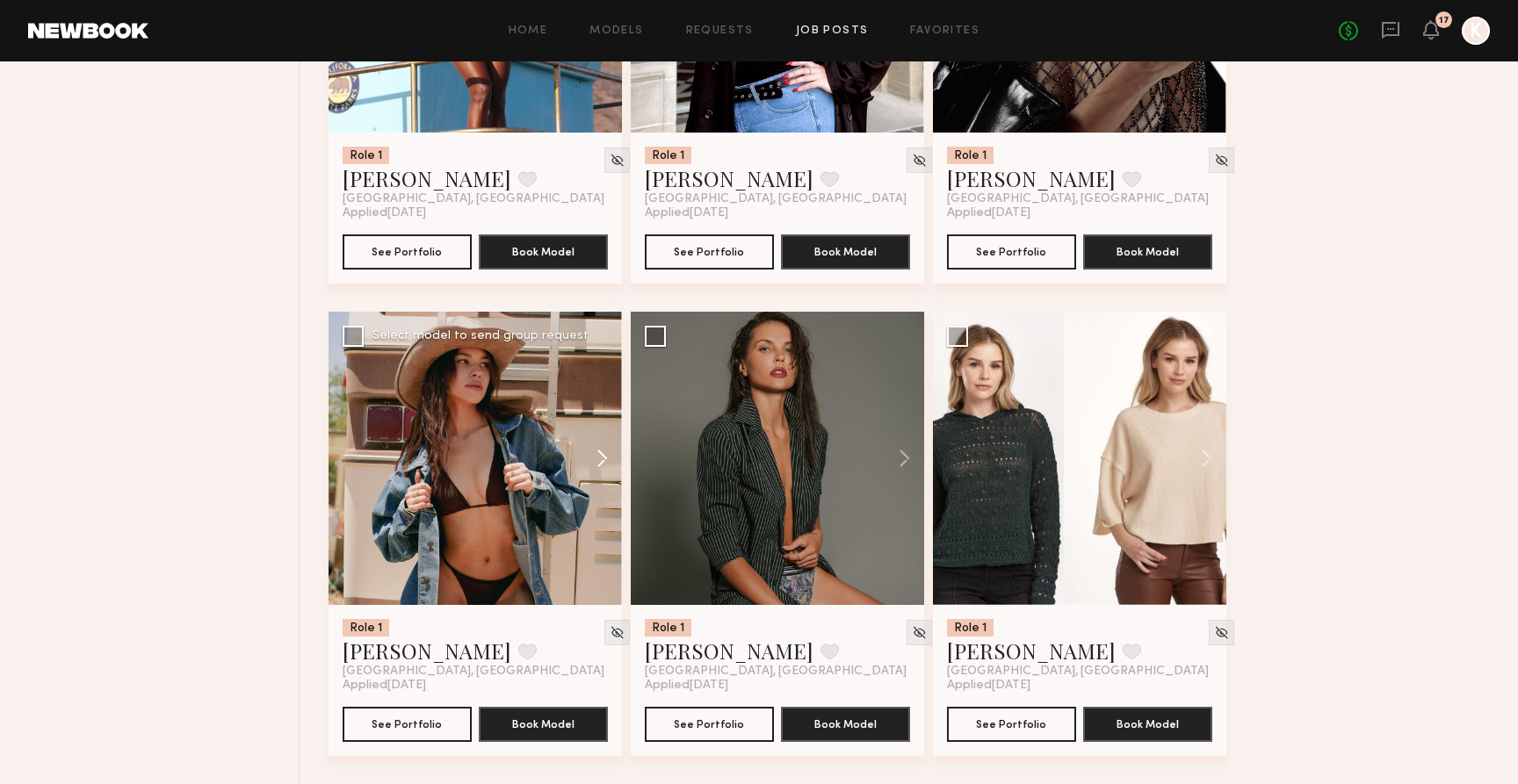
click at [604, 458] on button at bounding box center [594, 459] width 57 height 293
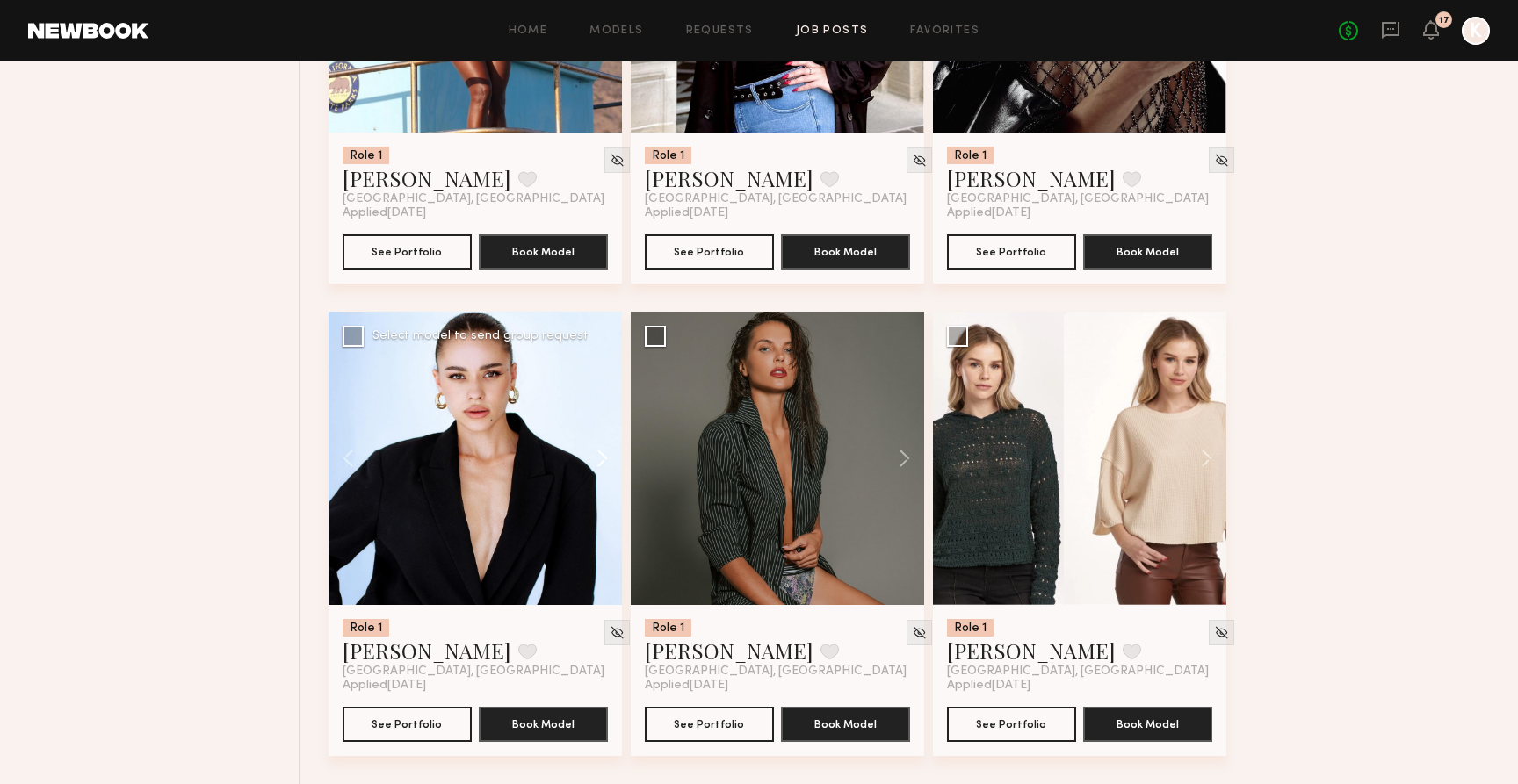
click at [604, 458] on button at bounding box center [594, 459] width 57 height 293
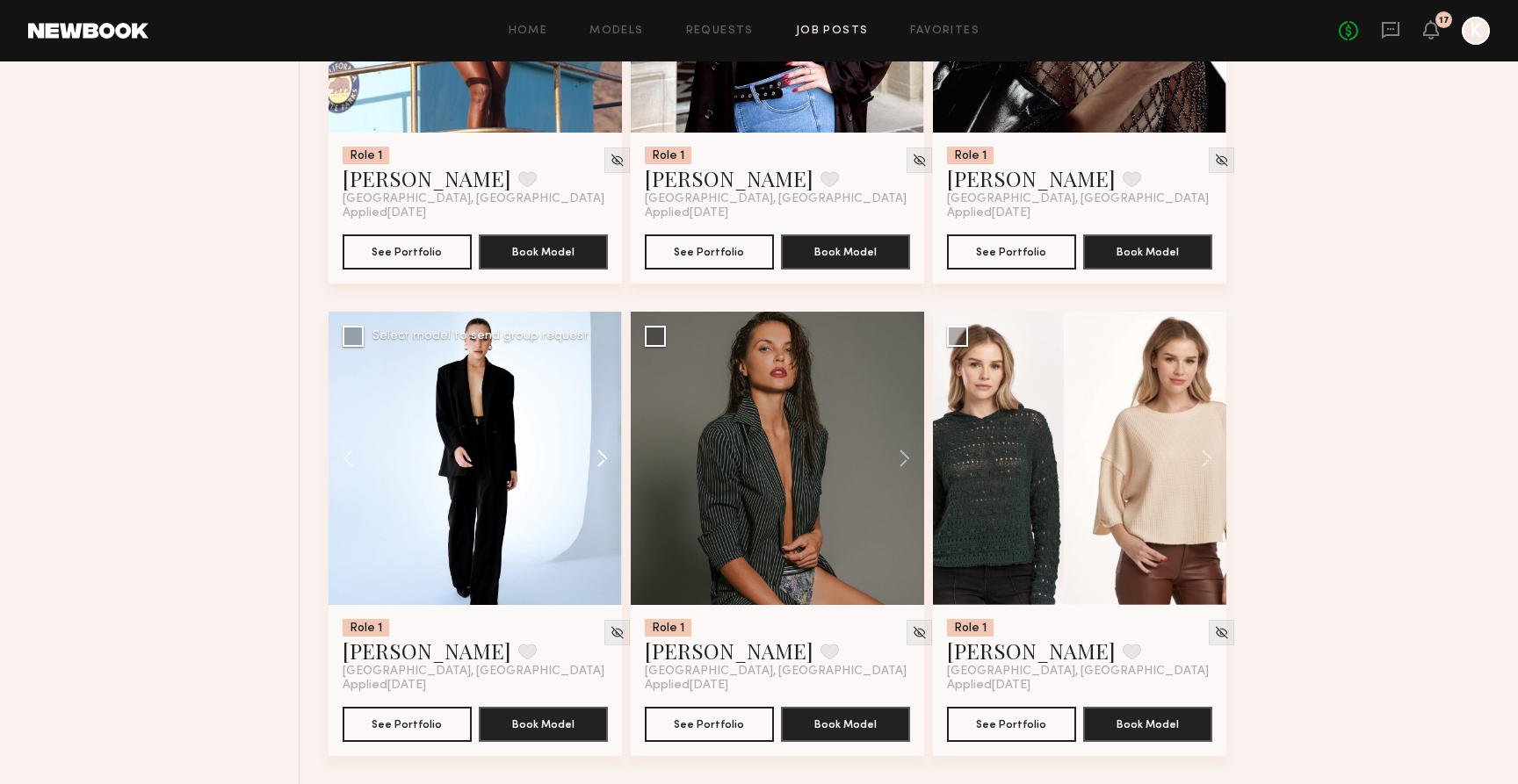
click at [604, 458] on button at bounding box center [594, 459] width 57 height 293
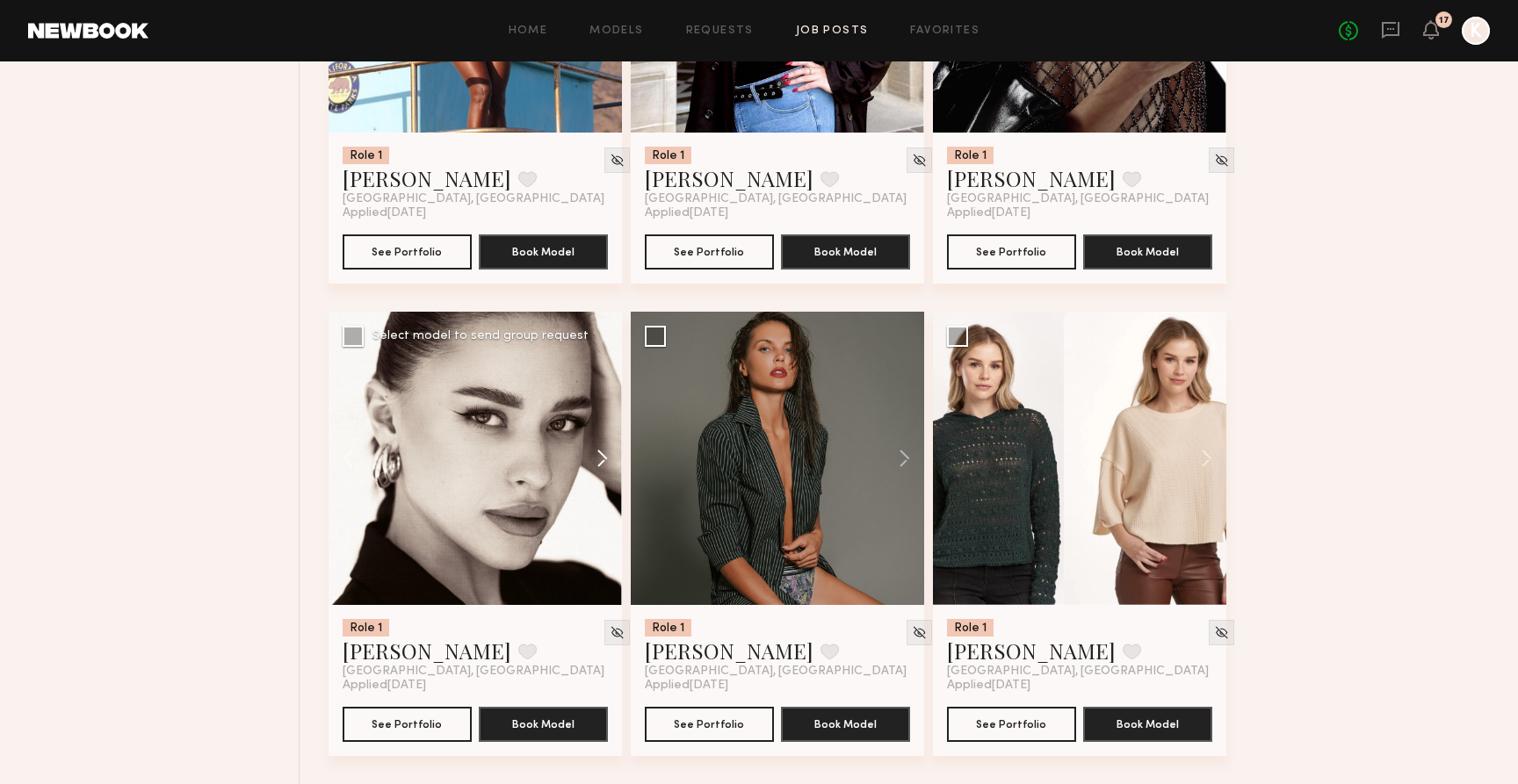
click at [604, 458] on button at bounding box center [594, 459] width 57 height 293
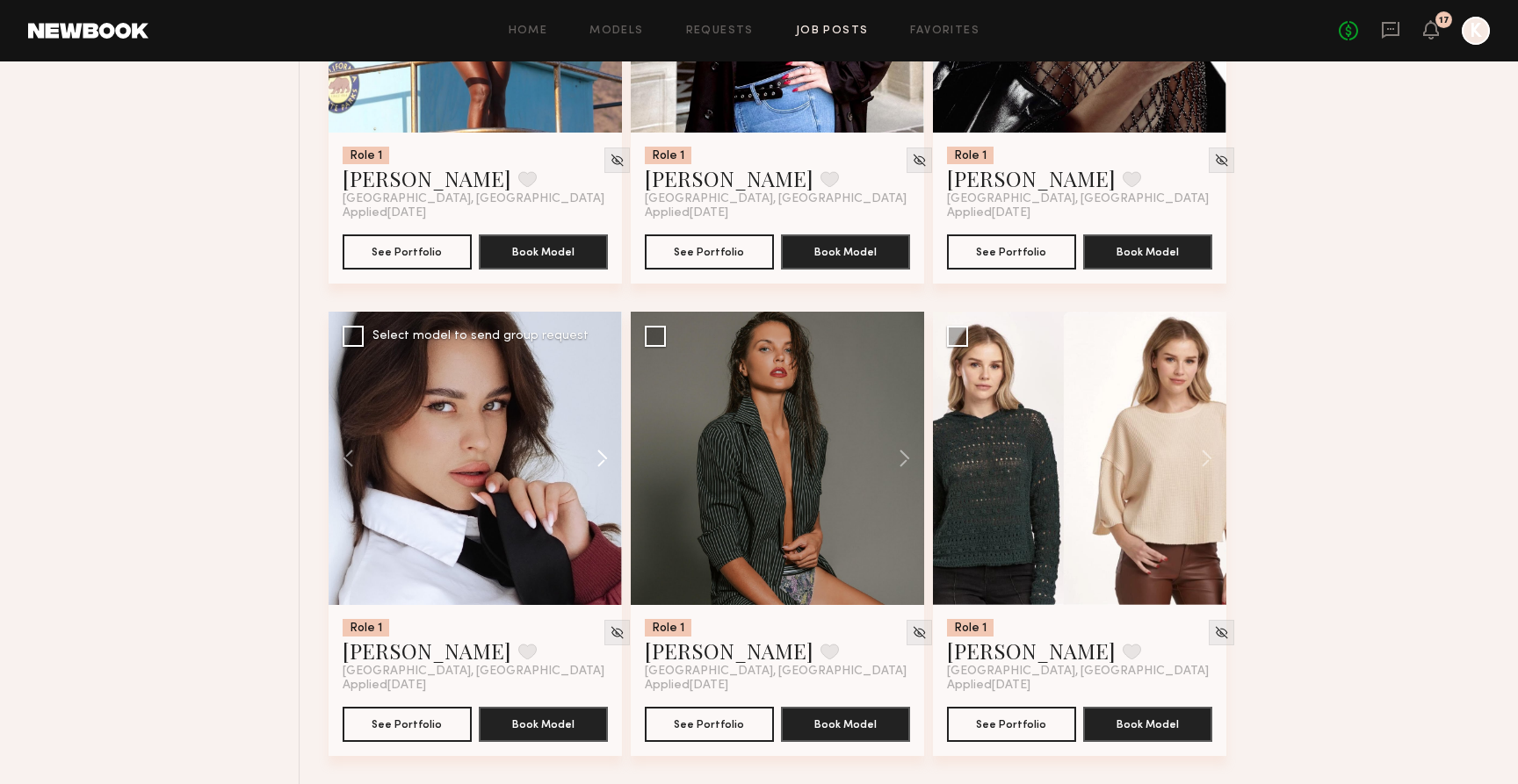
click at [604, 458] on button at bounding box center [594, 459] width 57 height 293
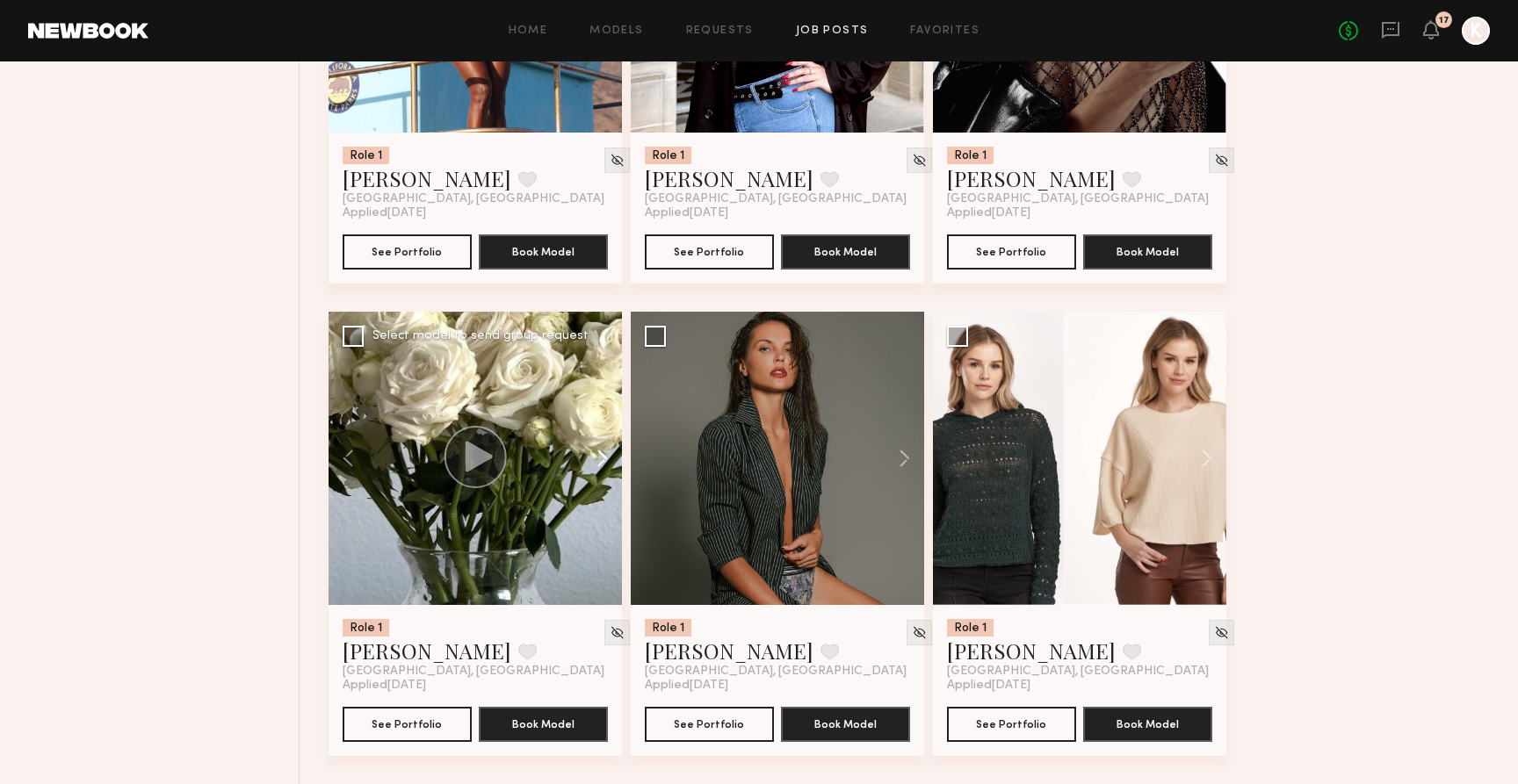
click at [604, 458] on button at bounding box center [594, 459] width 57 height 293
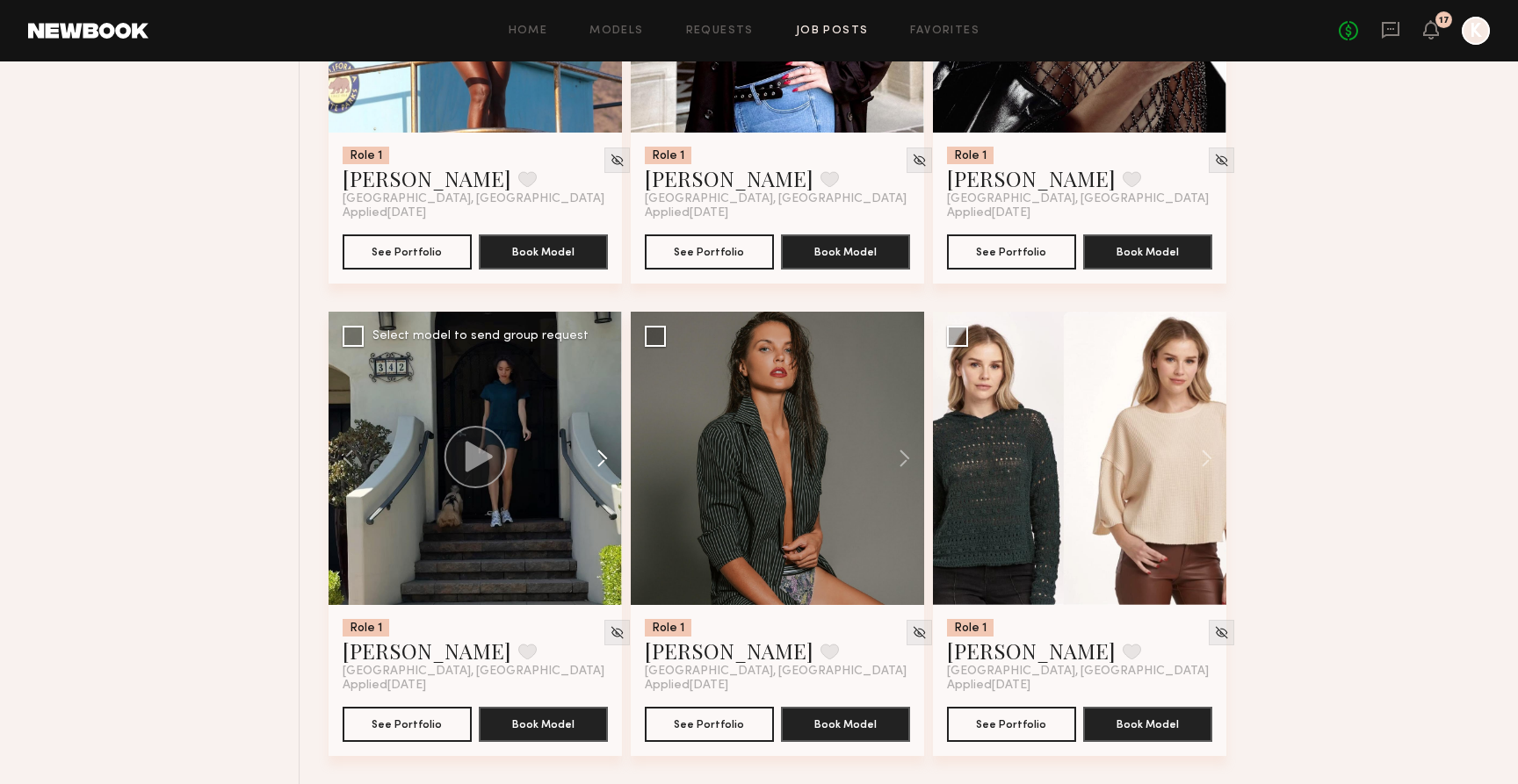
click at [604, 458] on button at bounding box center [594, 459] width 57 height 293
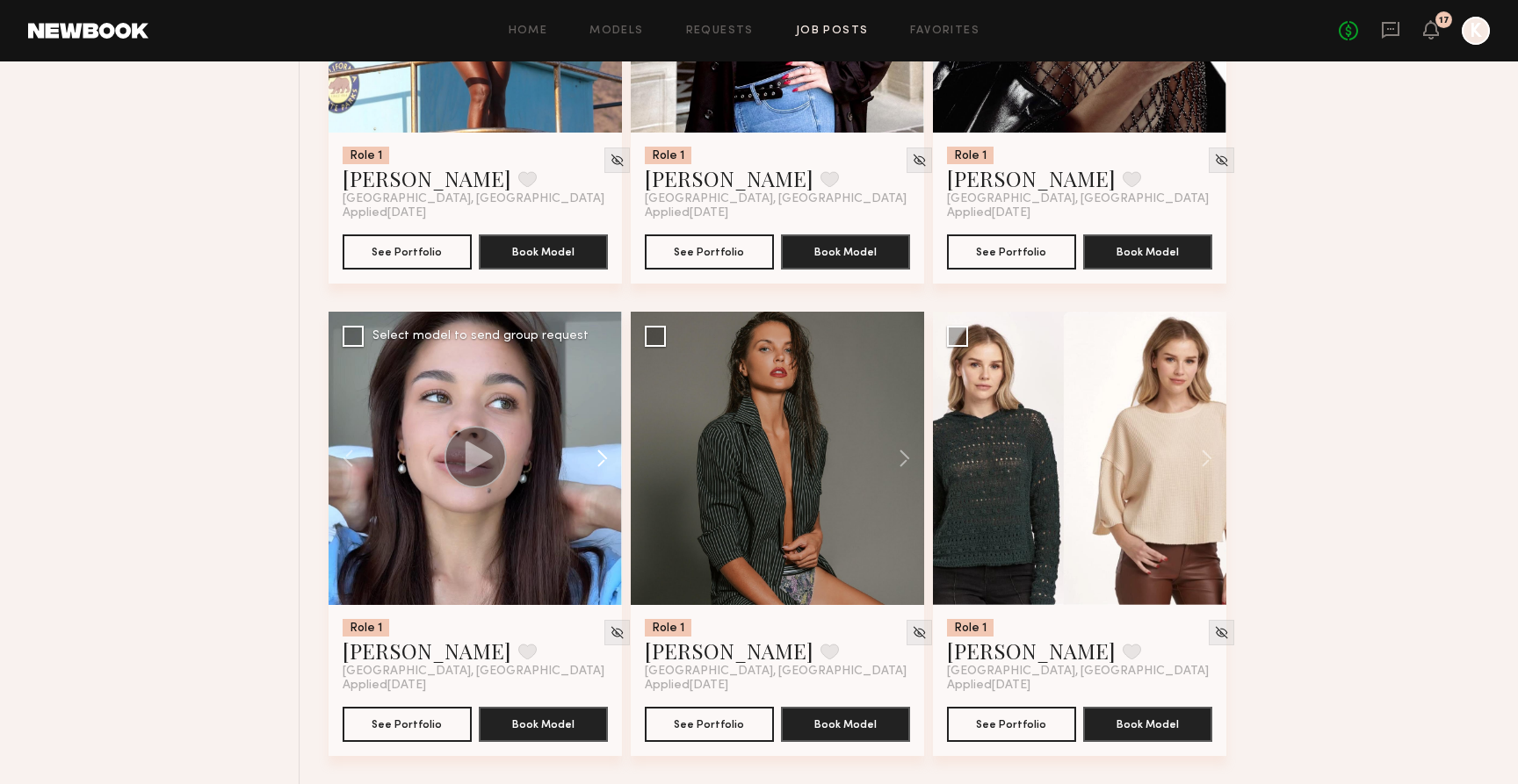
click at [604, 458] on button at bounding box center [594, 459] width 57 height 293
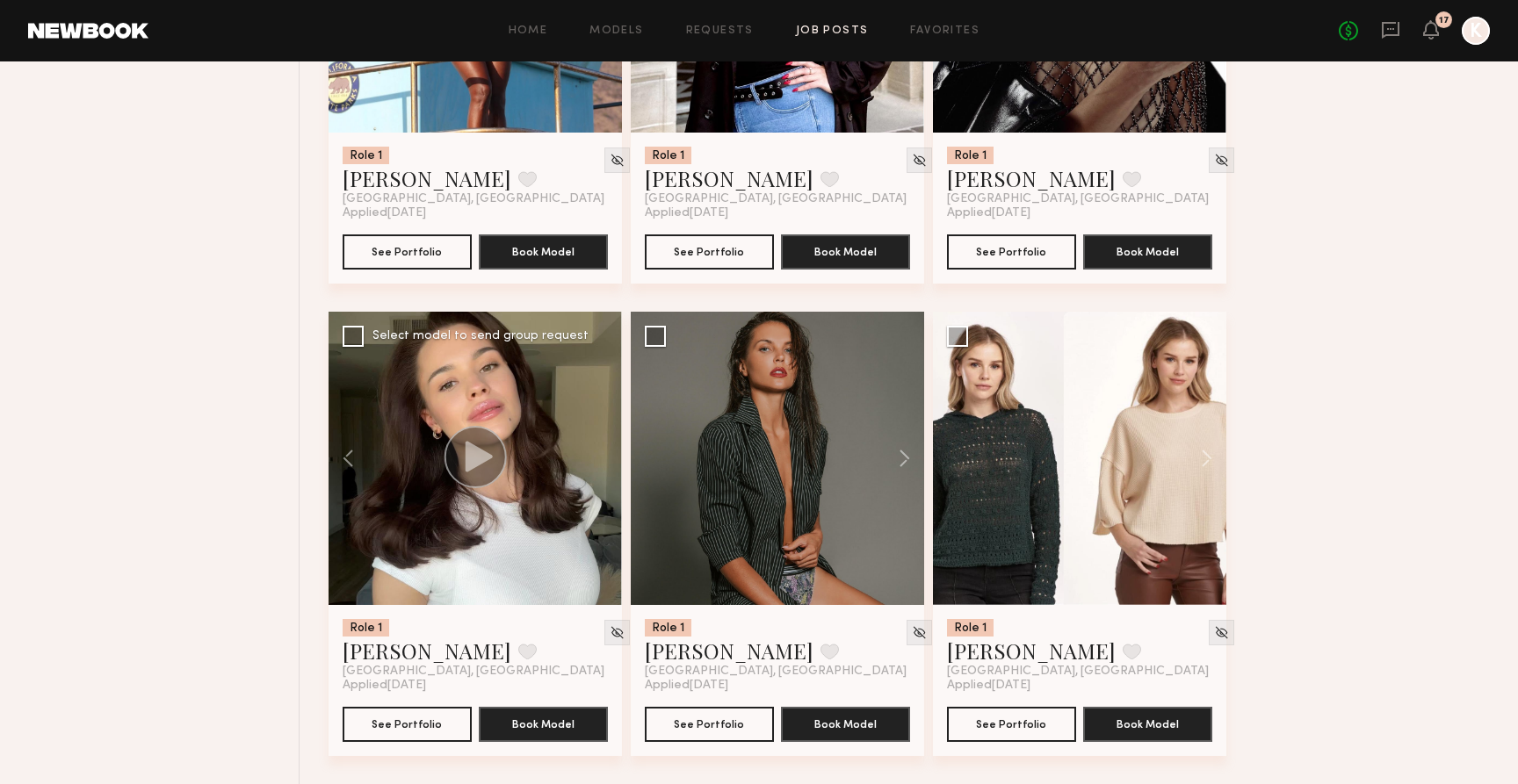
click at [604, 458] on div at bounding box center [475, 459] width 293 height 293
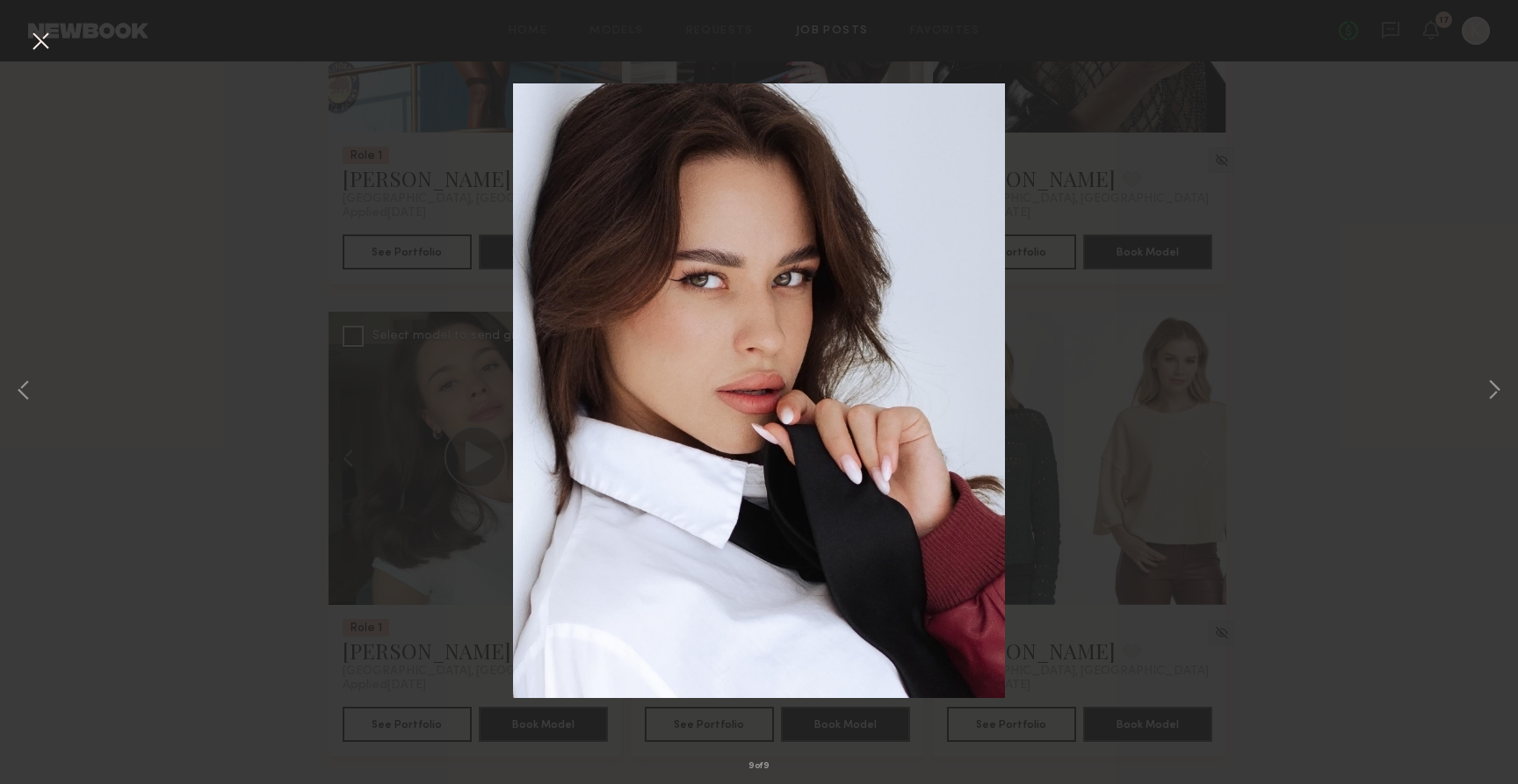
click at [44, 48] on button at bounding box center [41, 43] width 28 height 32
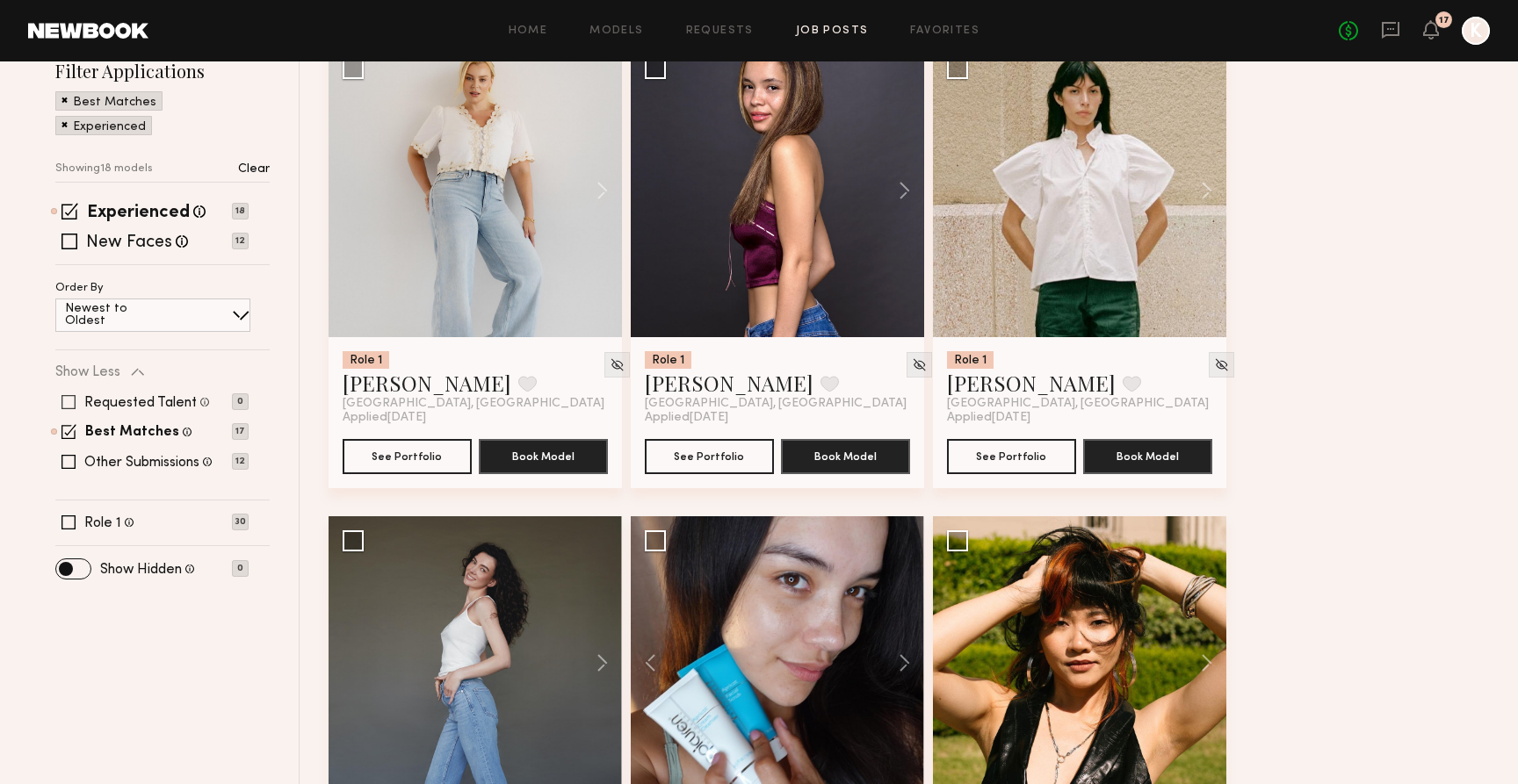
scroll to position [236, 0]
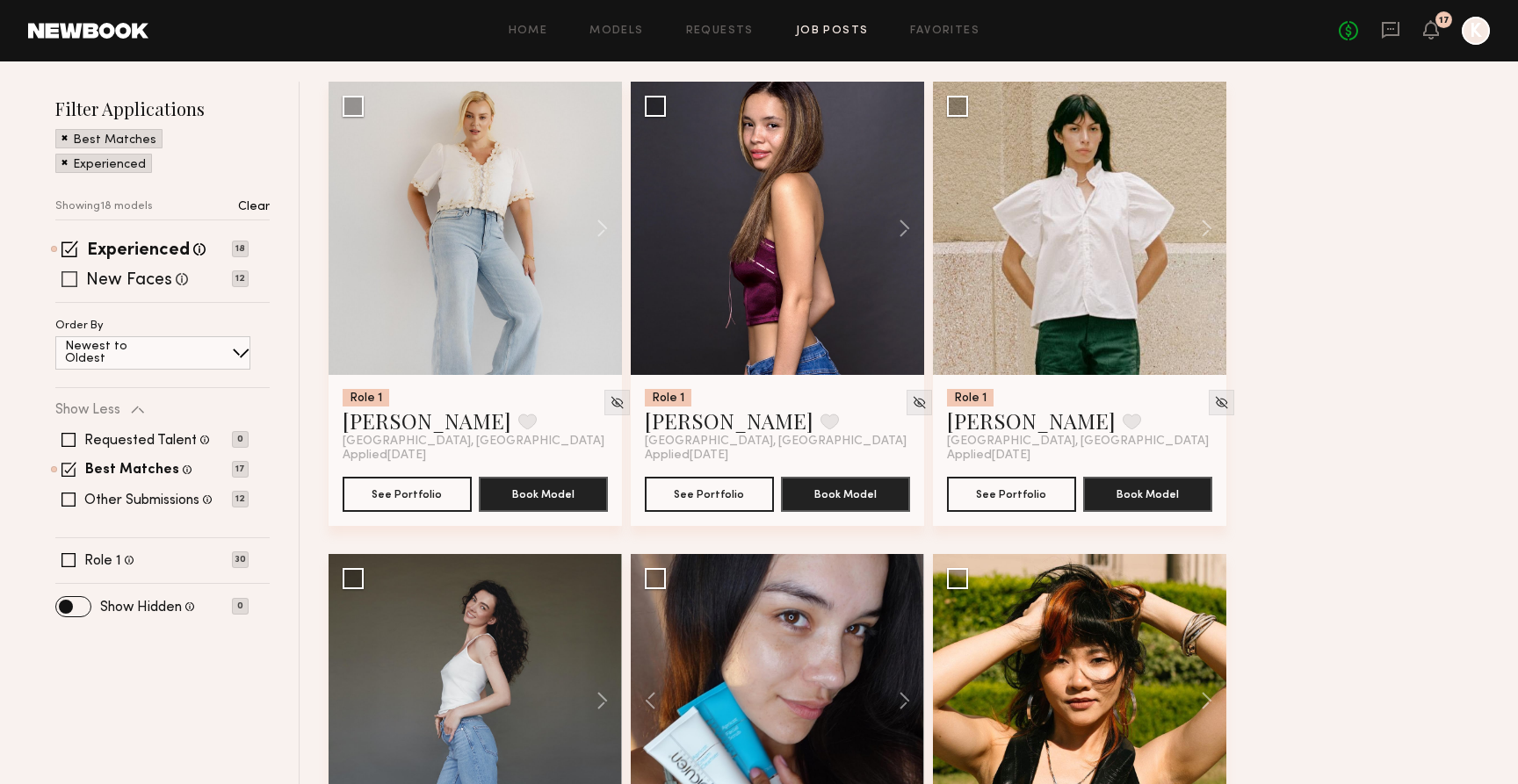
click at [141, 277] on label "New Faces" at bounding box center [129, 281] width 86 height 18
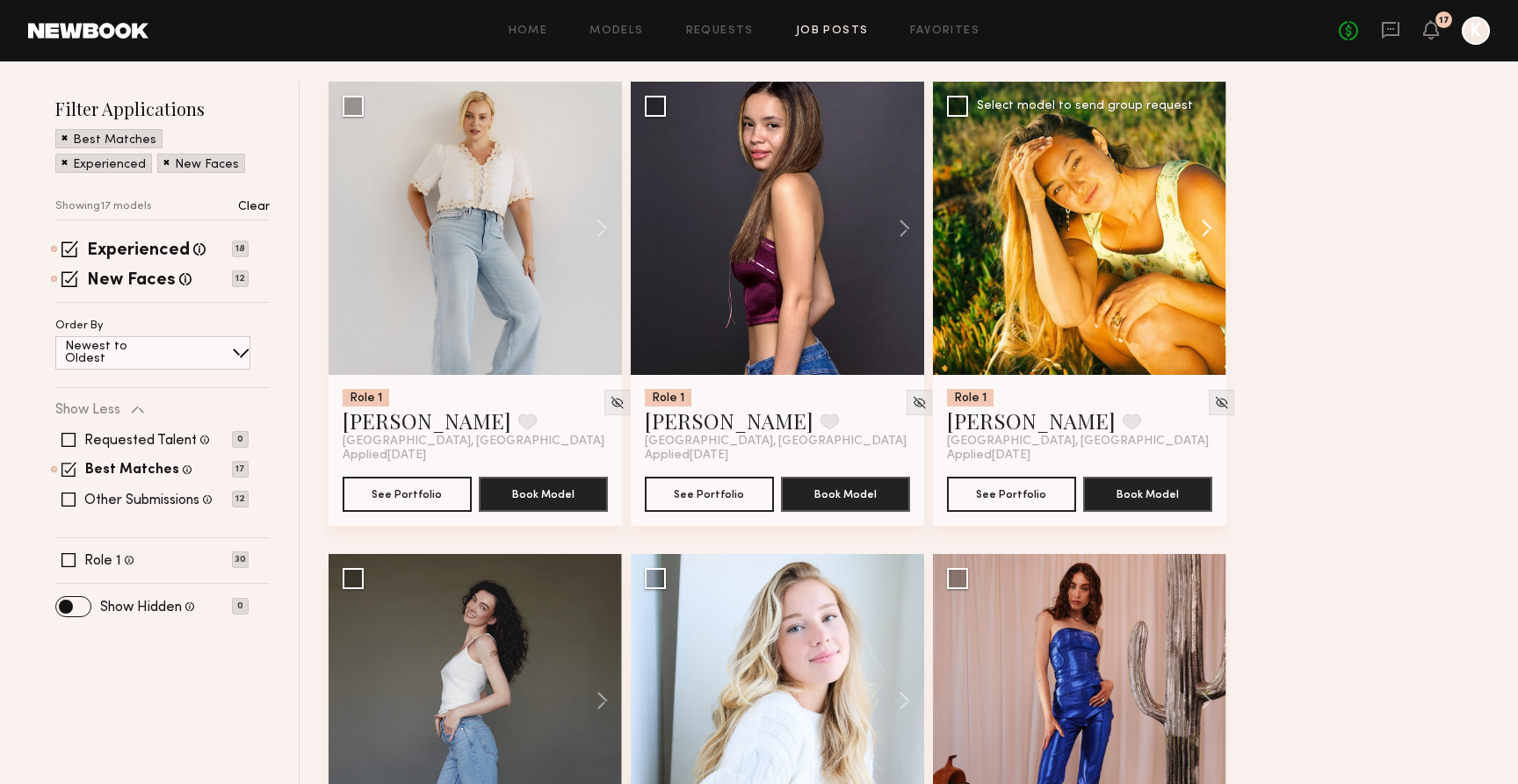
click at [1203, 235] on button at bounding box center [1198, 228] width 57 height 293
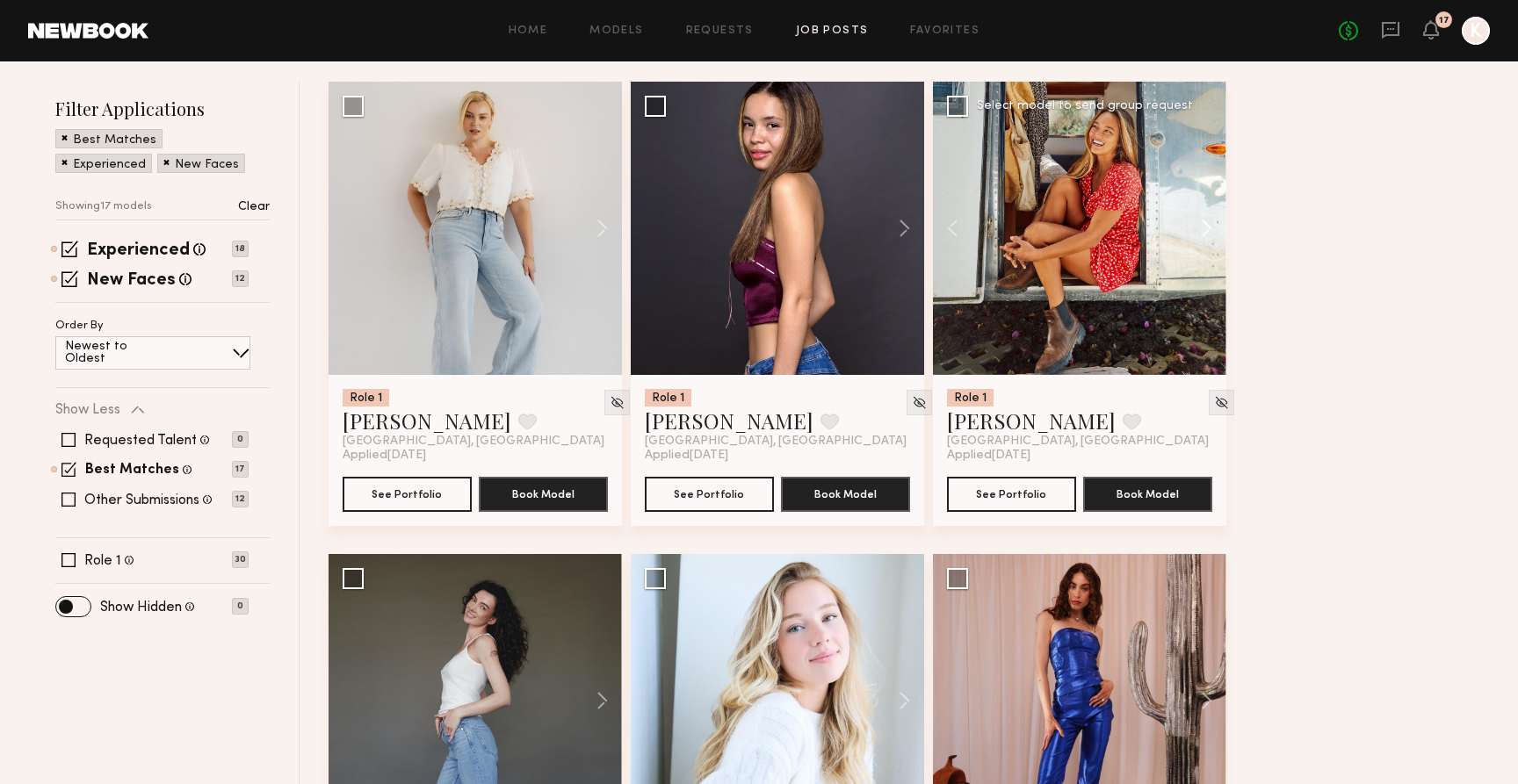
click at [1203, 235] on button at bounding box center [1198, 228] width 57 height 293
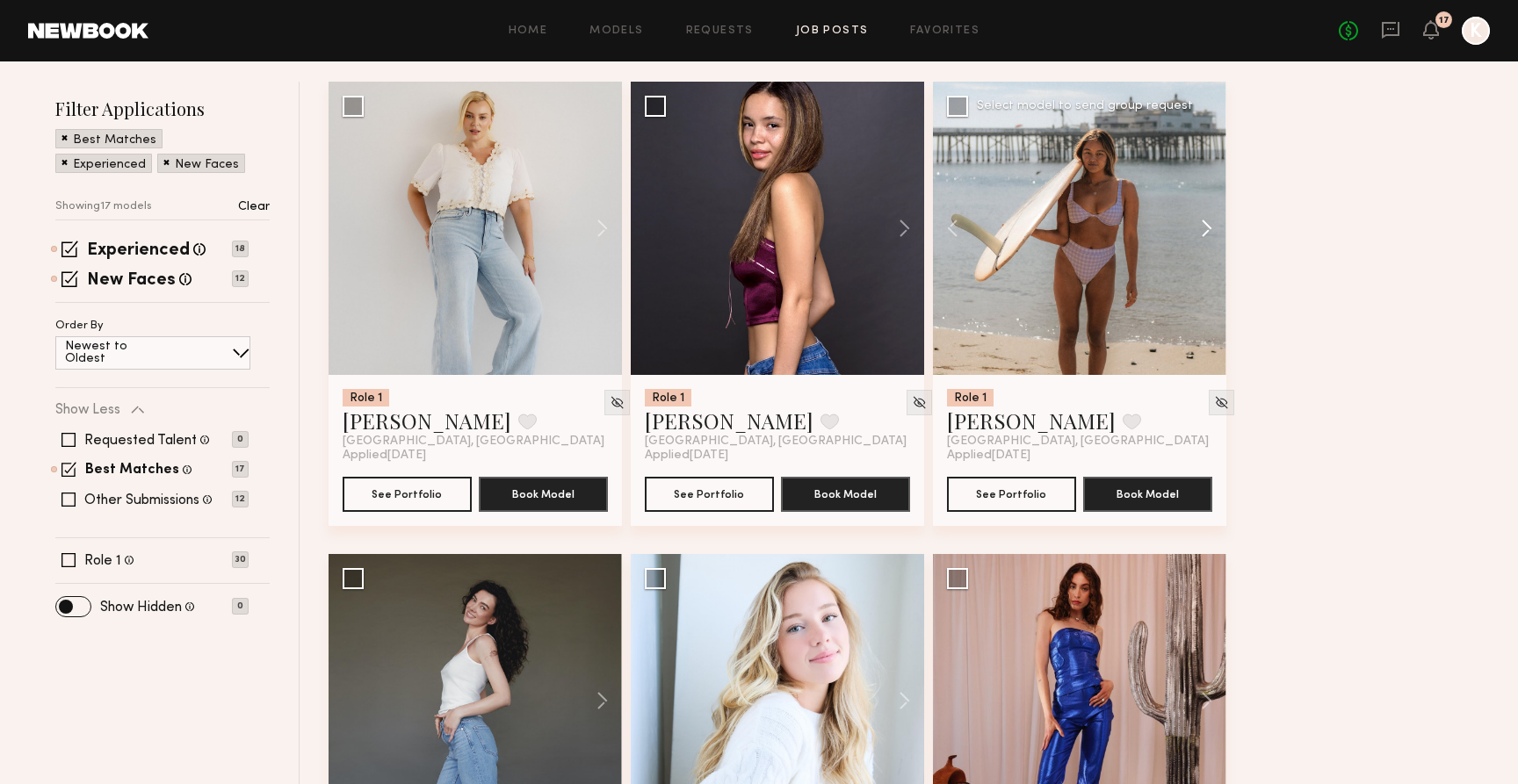
click at [1203, 235] on button at bounding box center [1198, 228] width 57 height 293
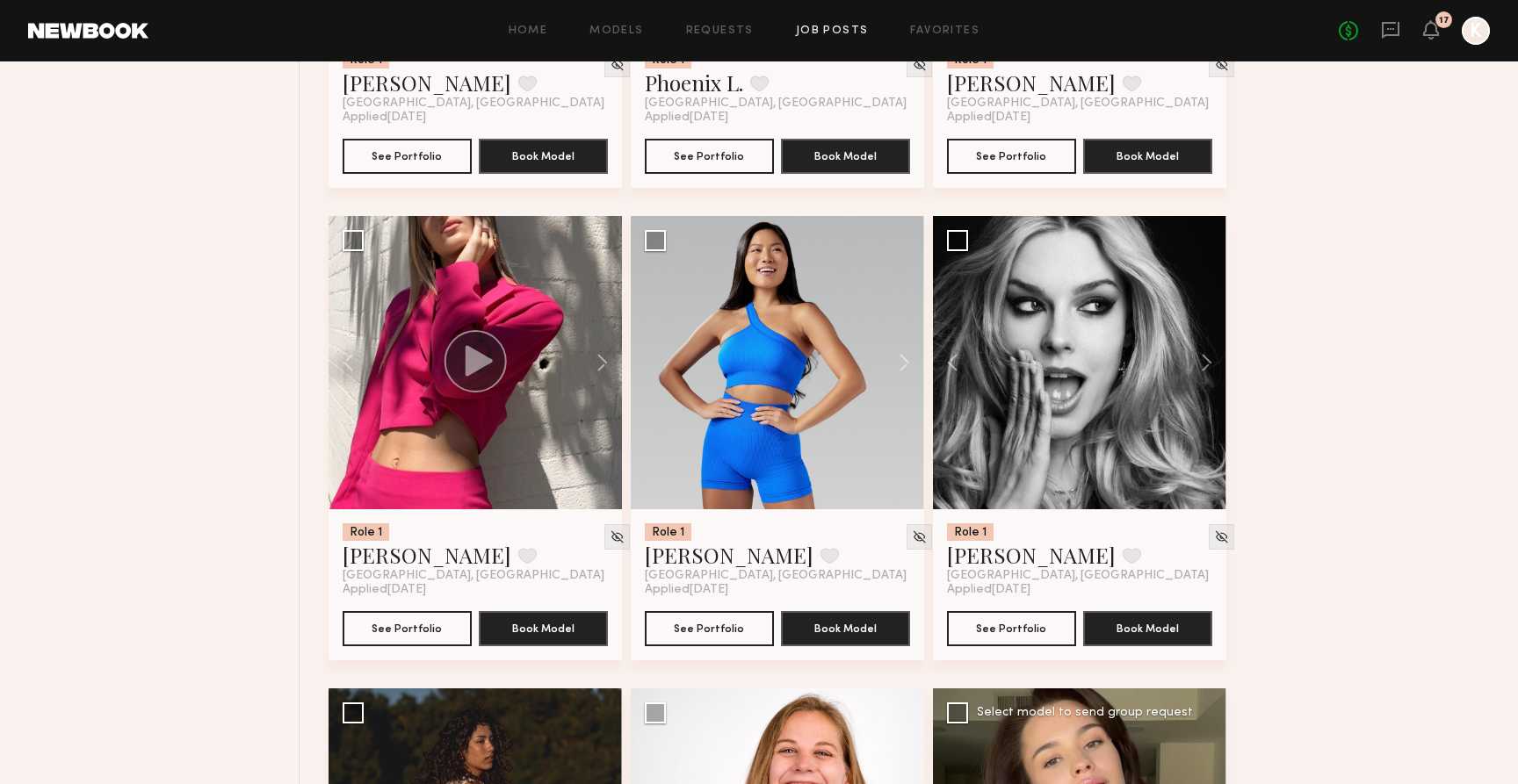
scroll to position [1581, 0]
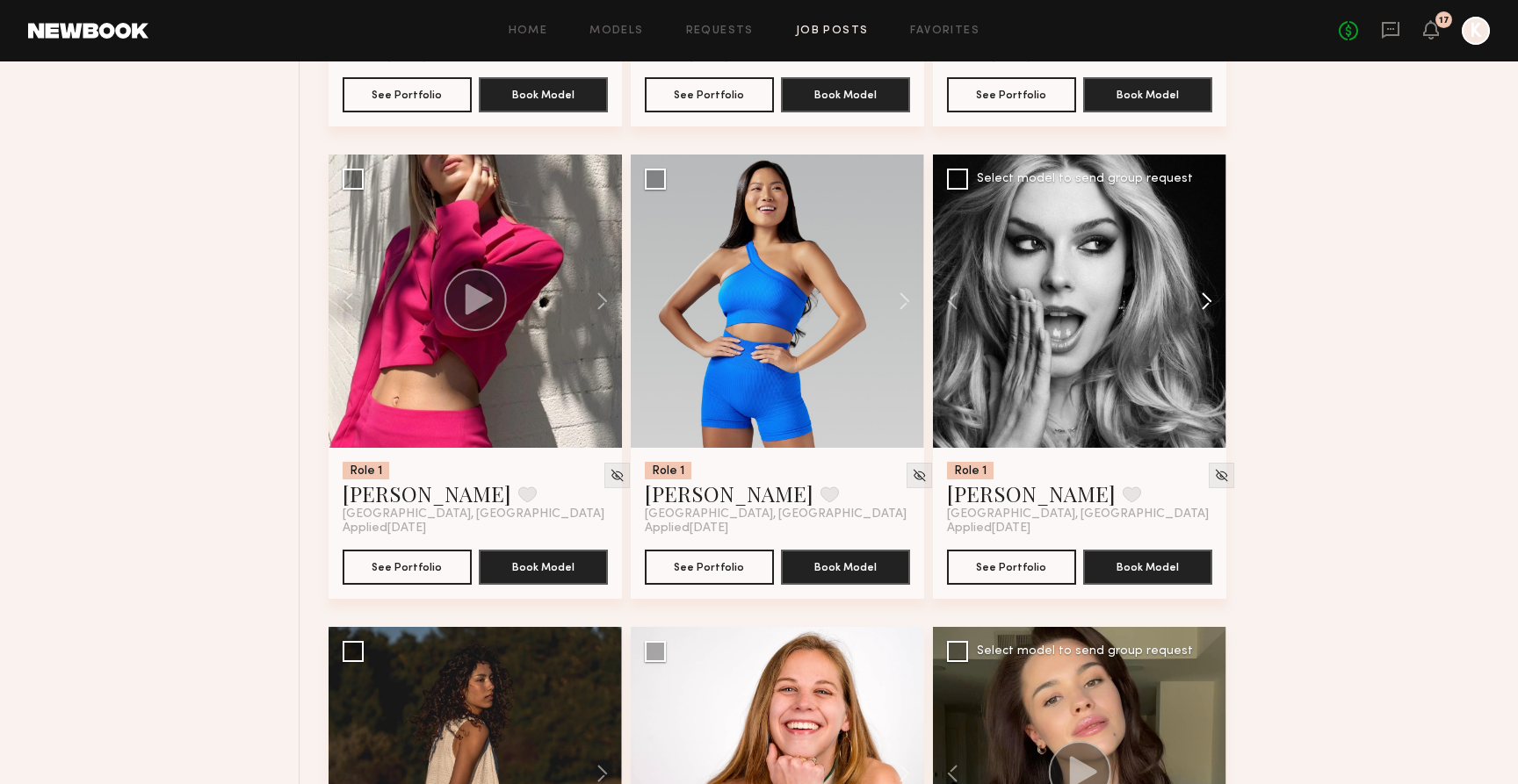
click at [1210, 292] on button at bounding box center [1198, 301] width 57 height 293
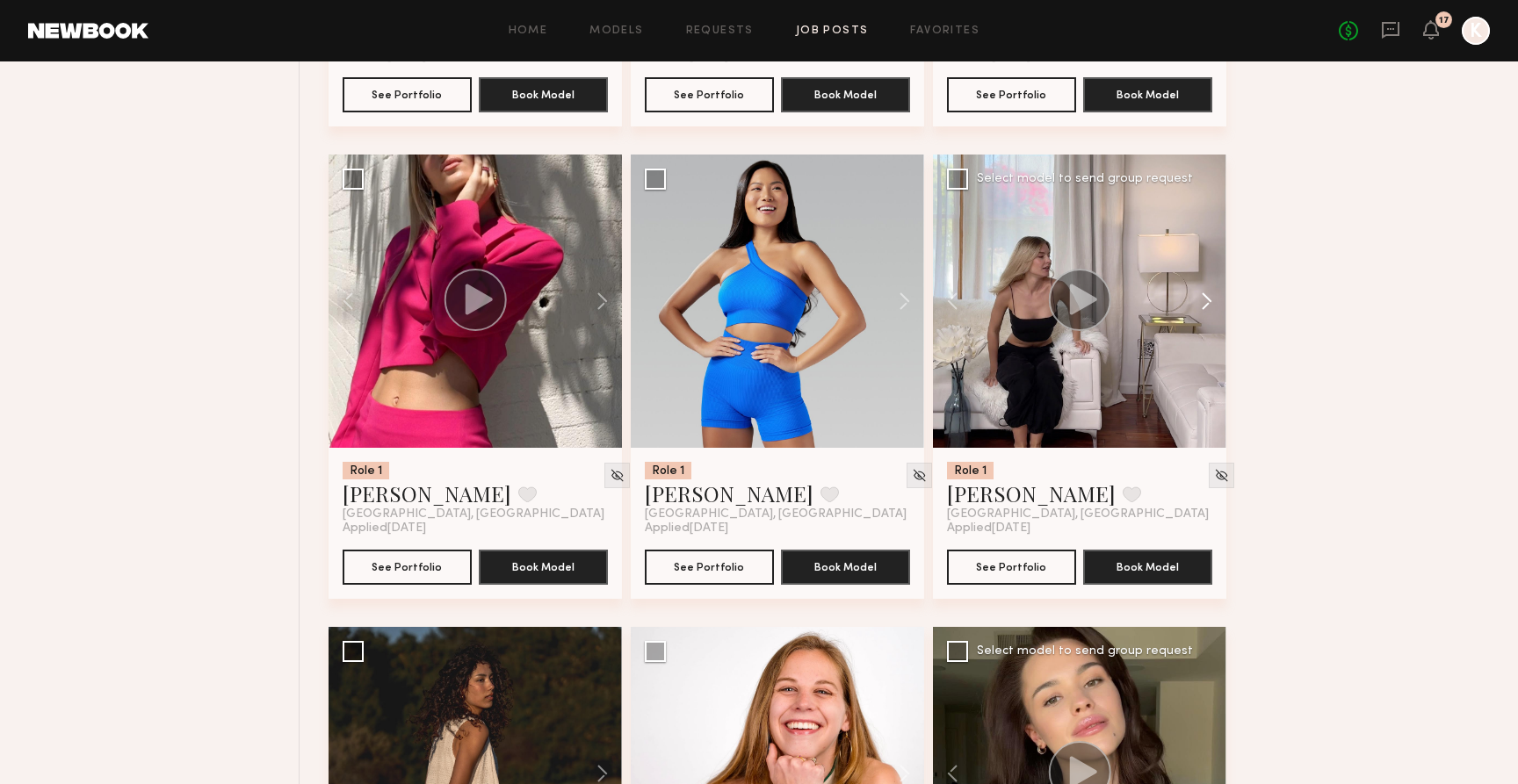
click at [1210, 292] on button at bounding box center [1198, 301] width 57 height 293
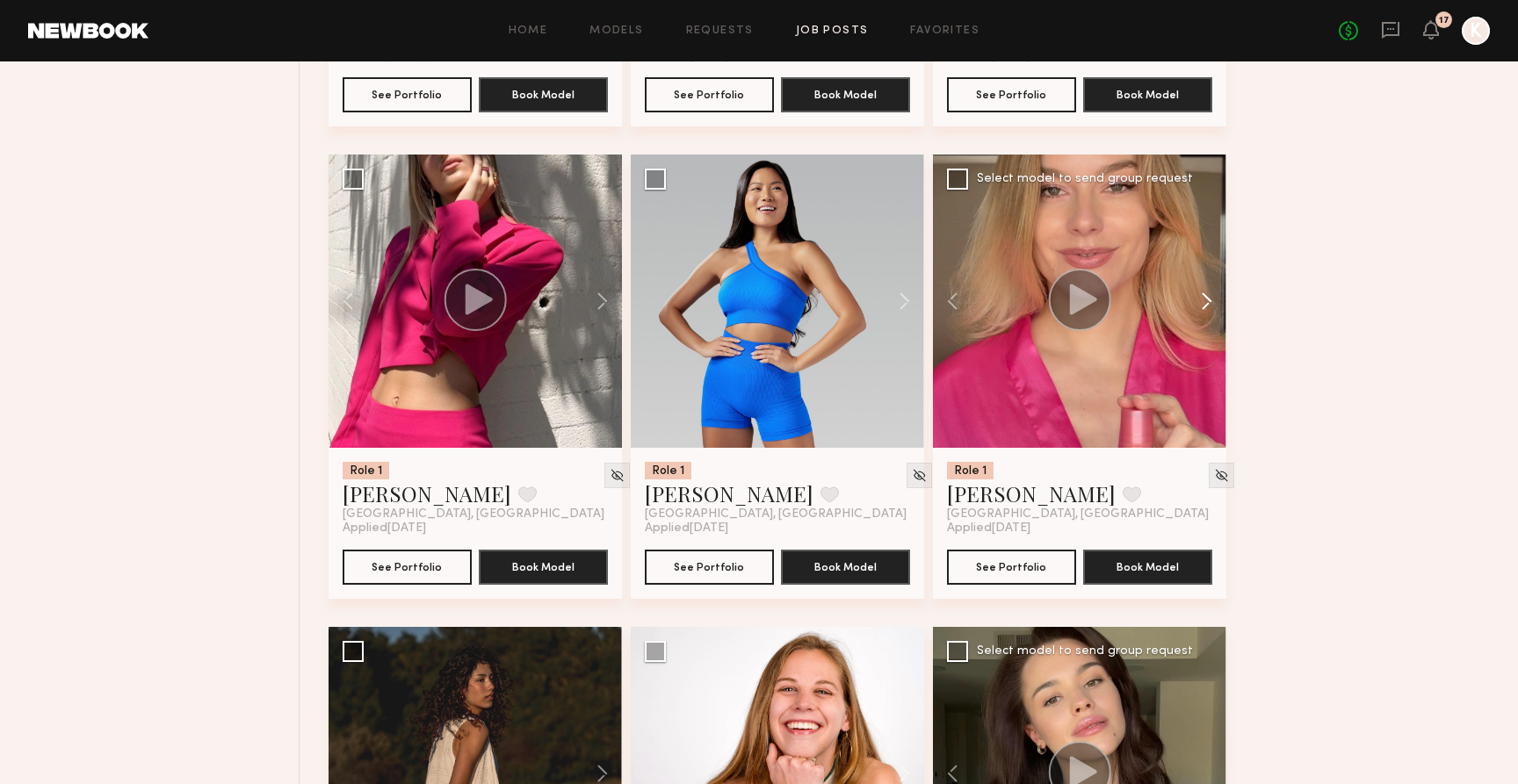
click at [1210, 292] on button at bounding box center [1198, 301] width 57 height 293
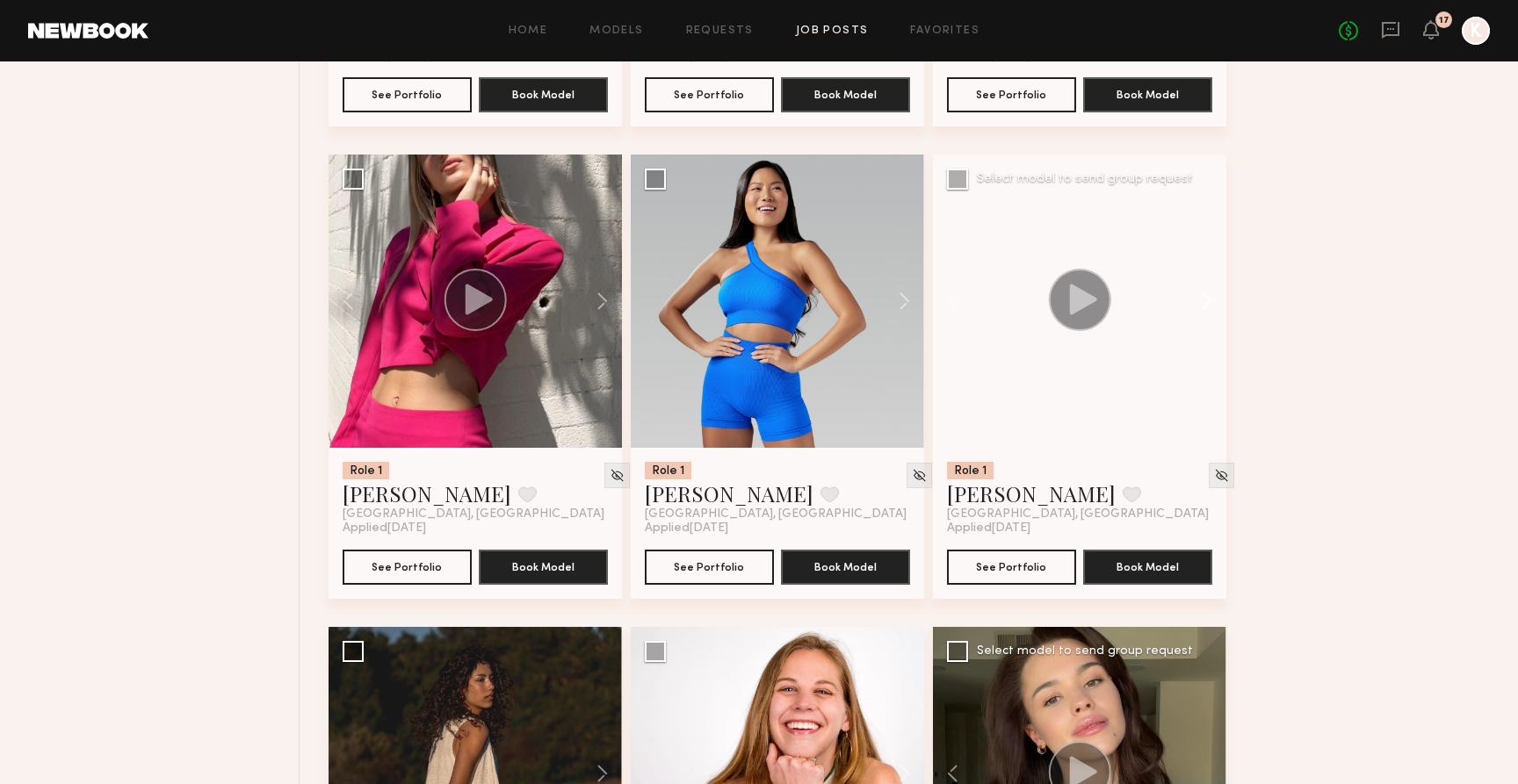
click at [1210, 292] on button at bounding box center [1198, 301] width 57 height 293
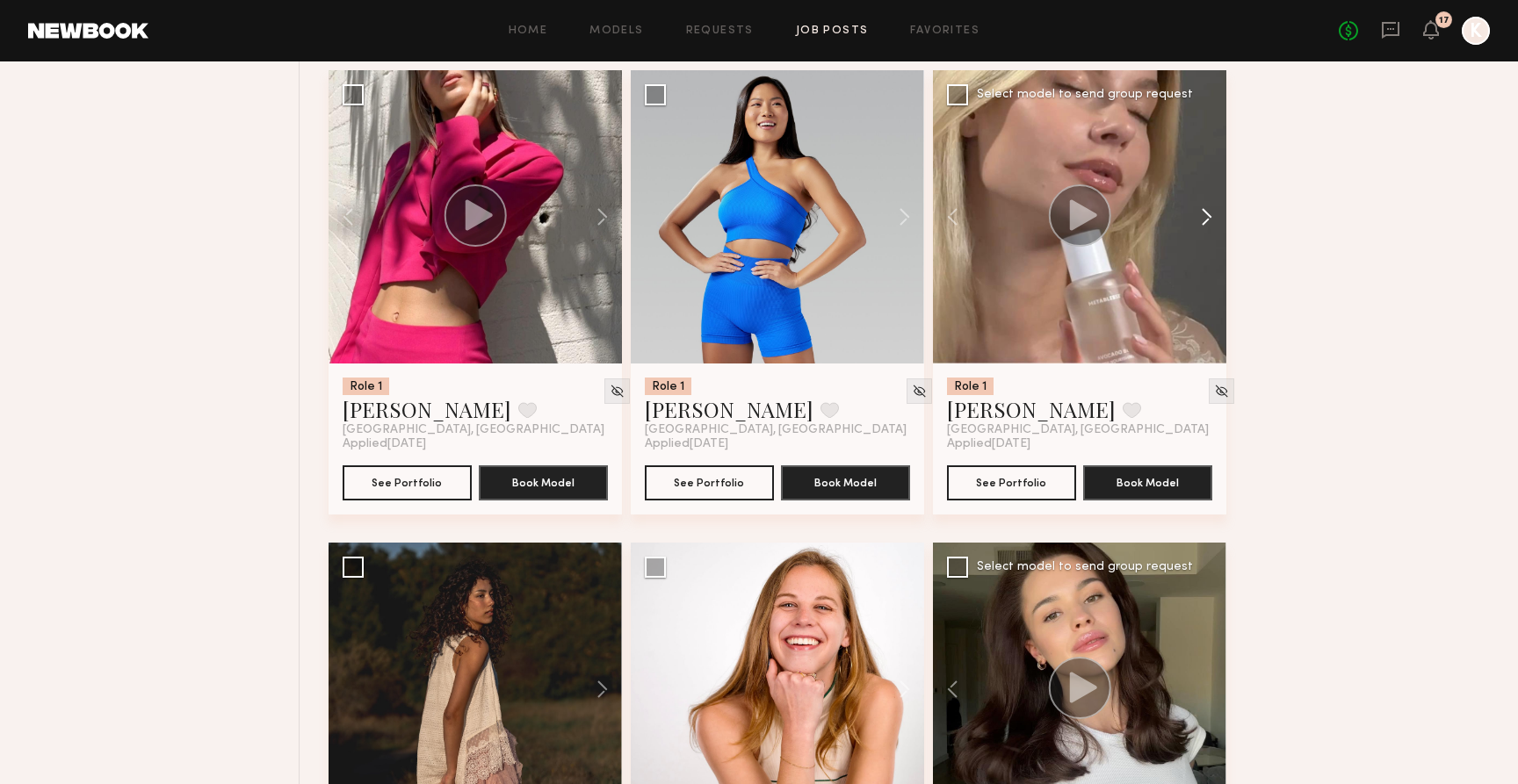
scroll to position [1633, 0]
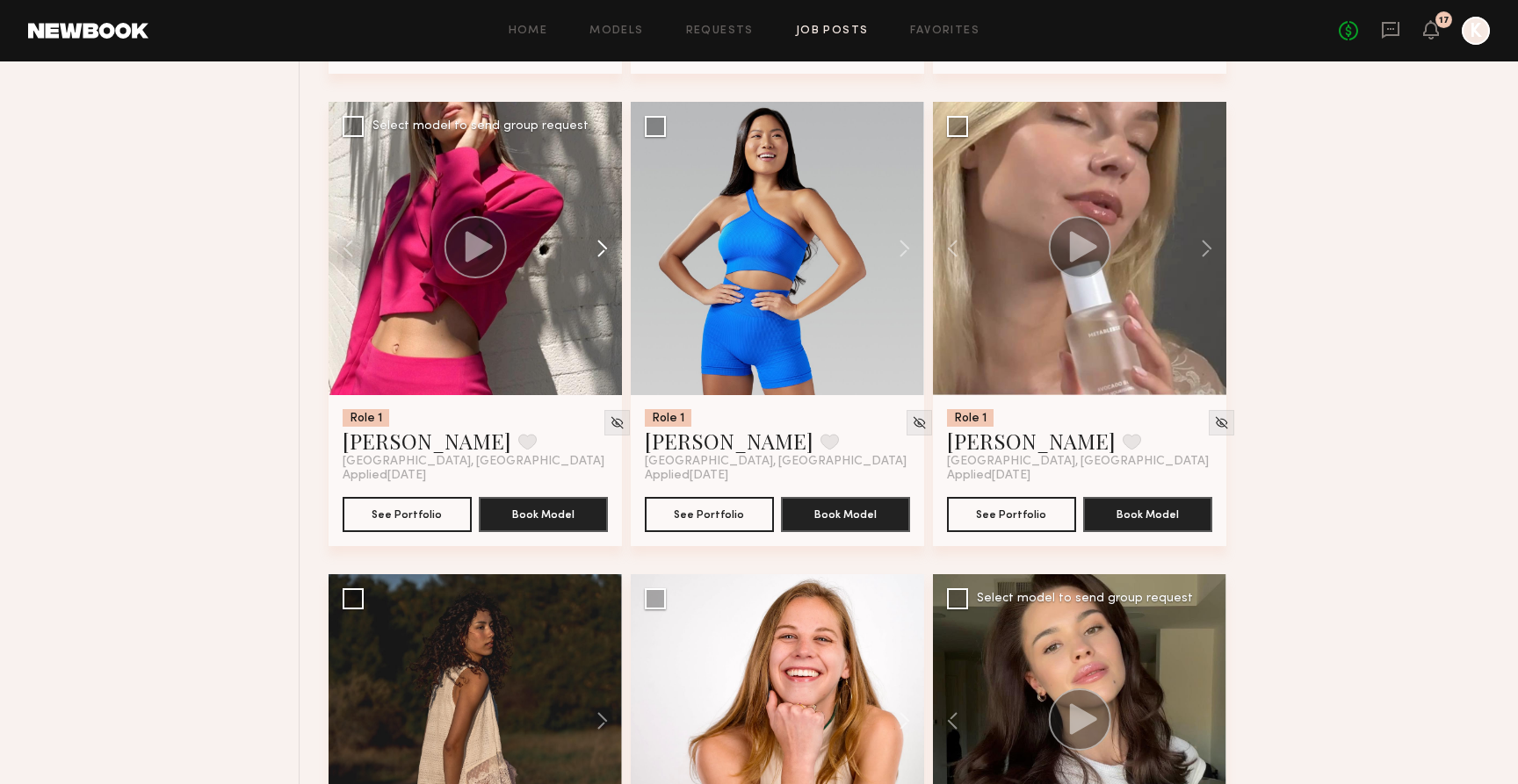
click at [612, 254] on button at bounding box center [594, 249] width 57 height 293
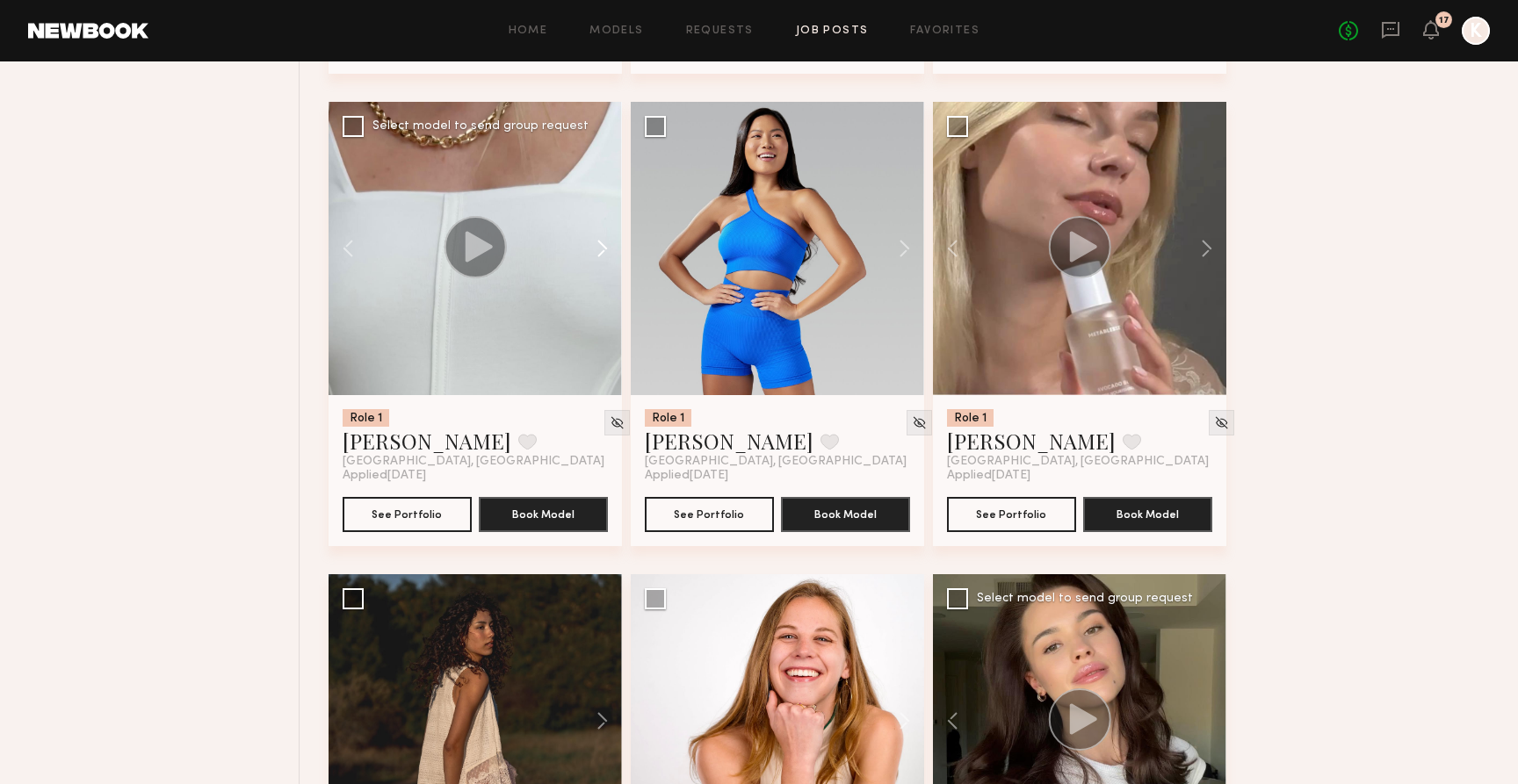
click at [612, 254] on button at bounding box center [594, 249] width 57 height 293
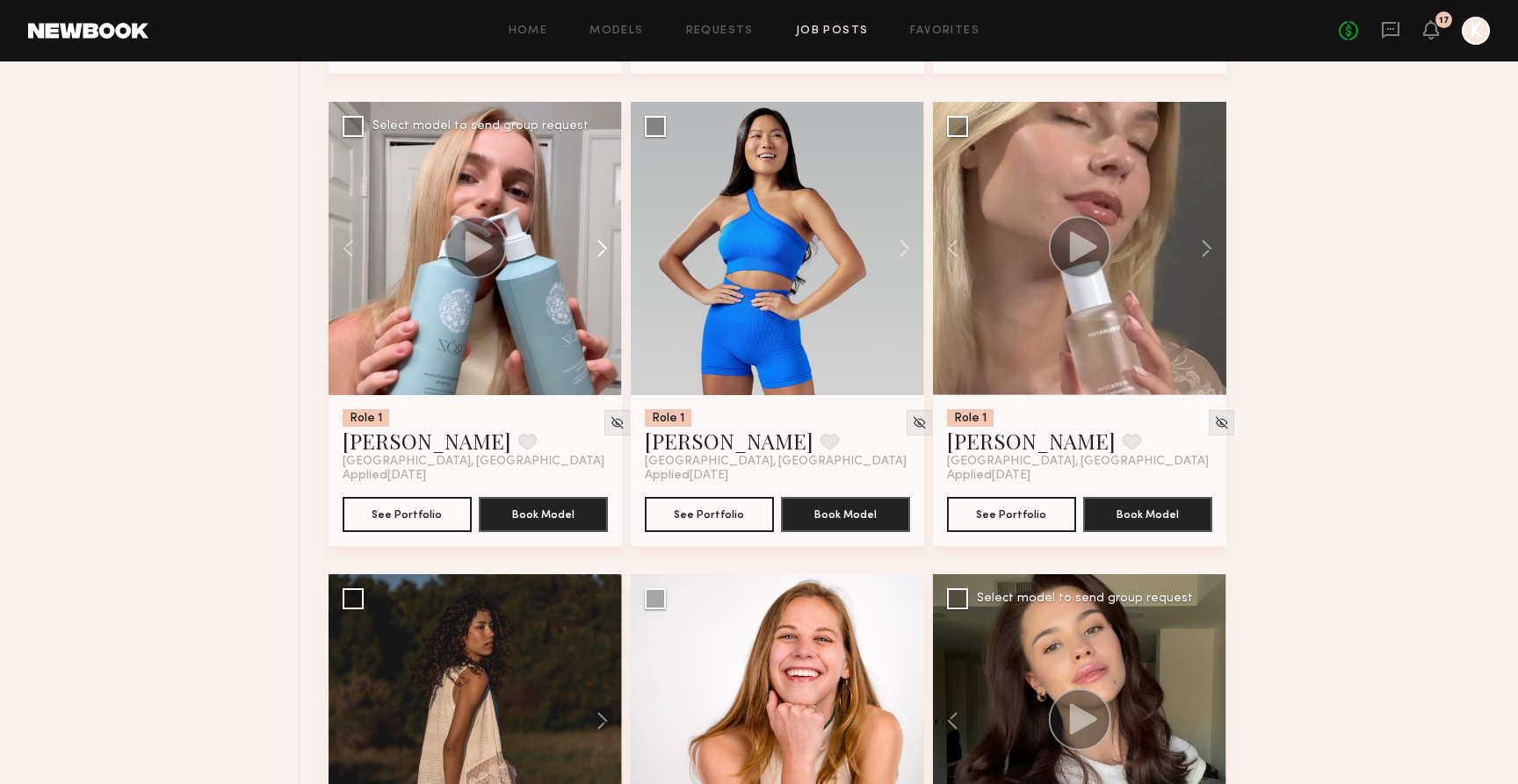
click at [612, 254] on button at bounding box center [594, 249] width 57 height 293
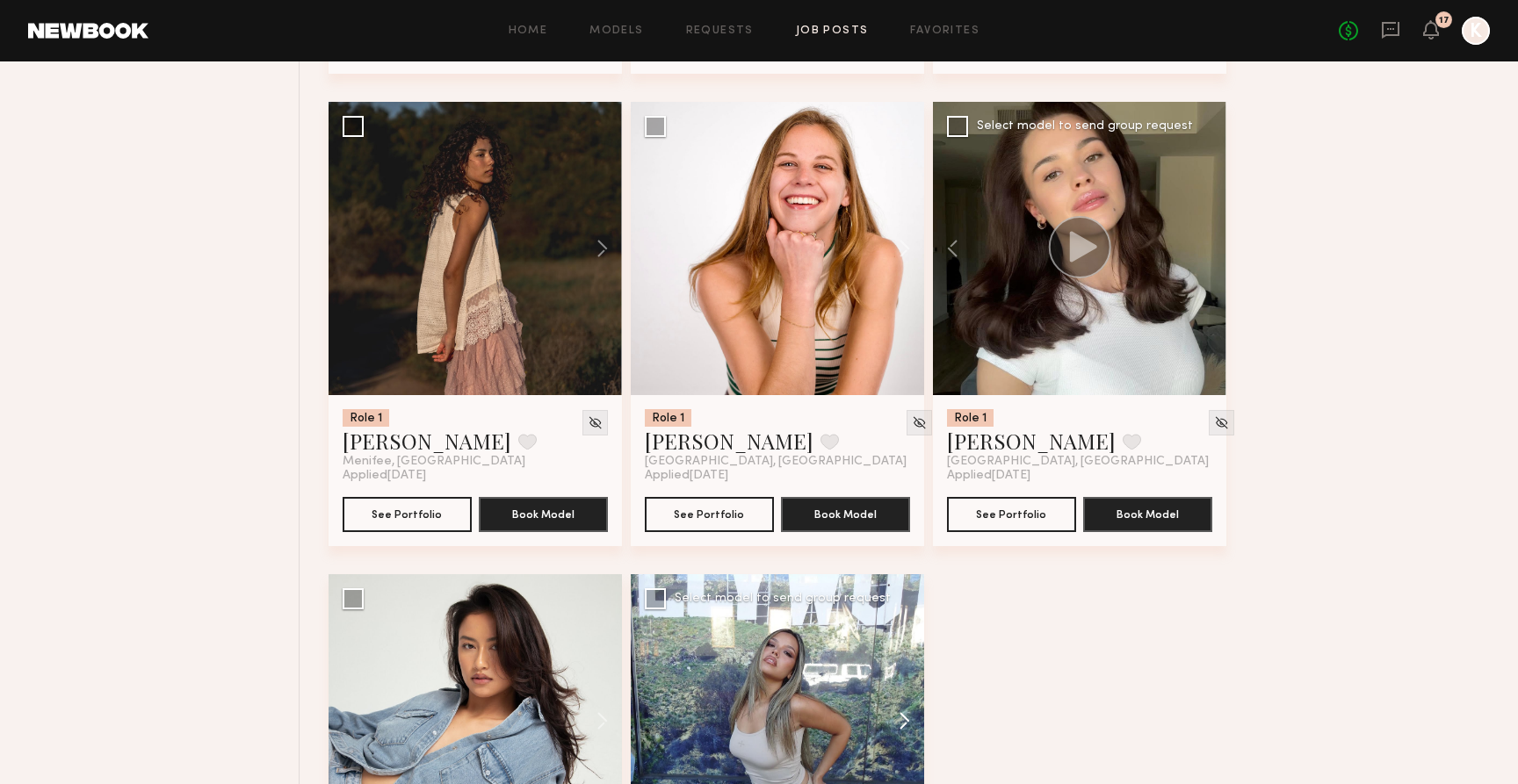
scroll to position [1978, 0]
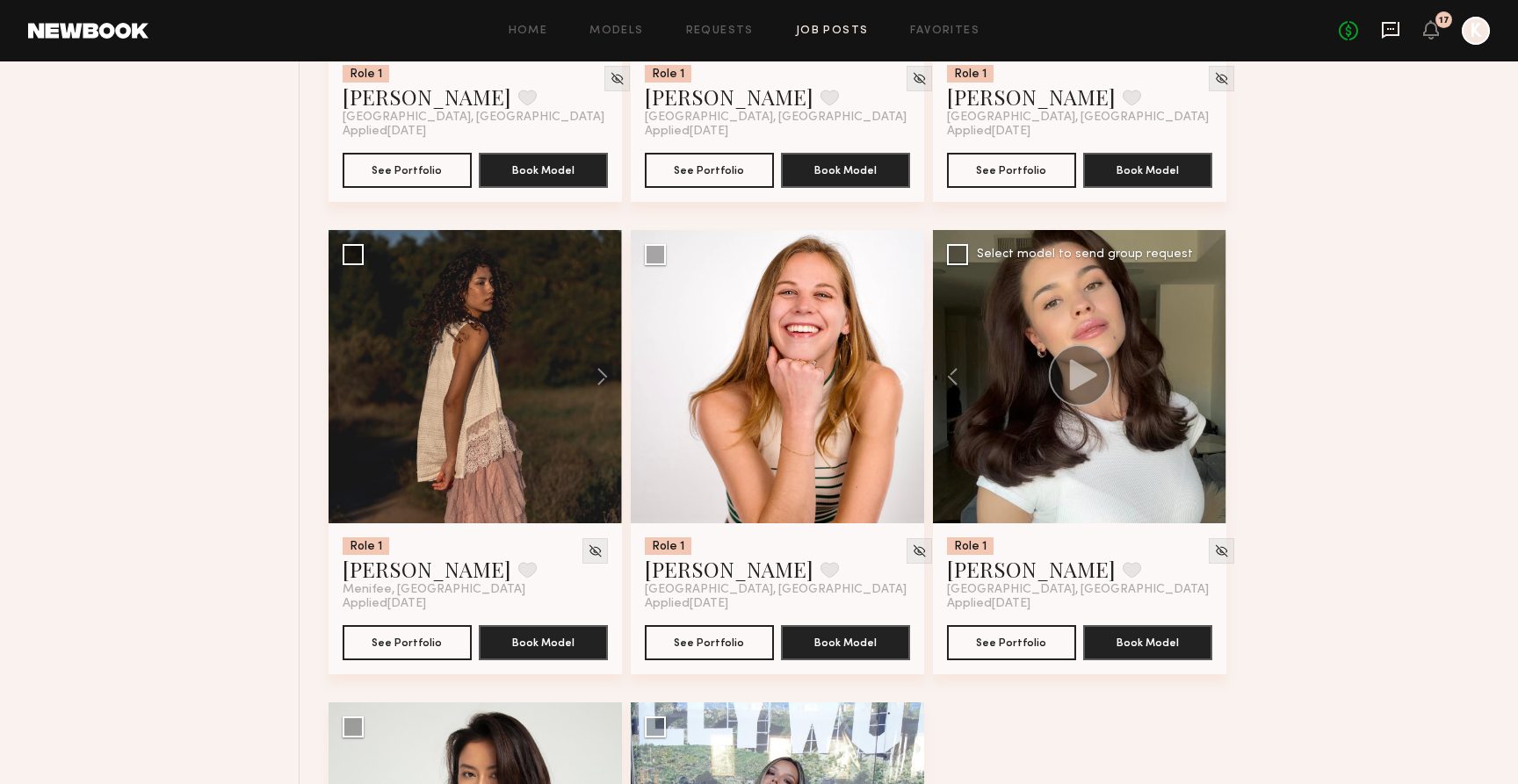
click at [1400, 20] on icon at bounding box center [1390, 29] width 19 height 19
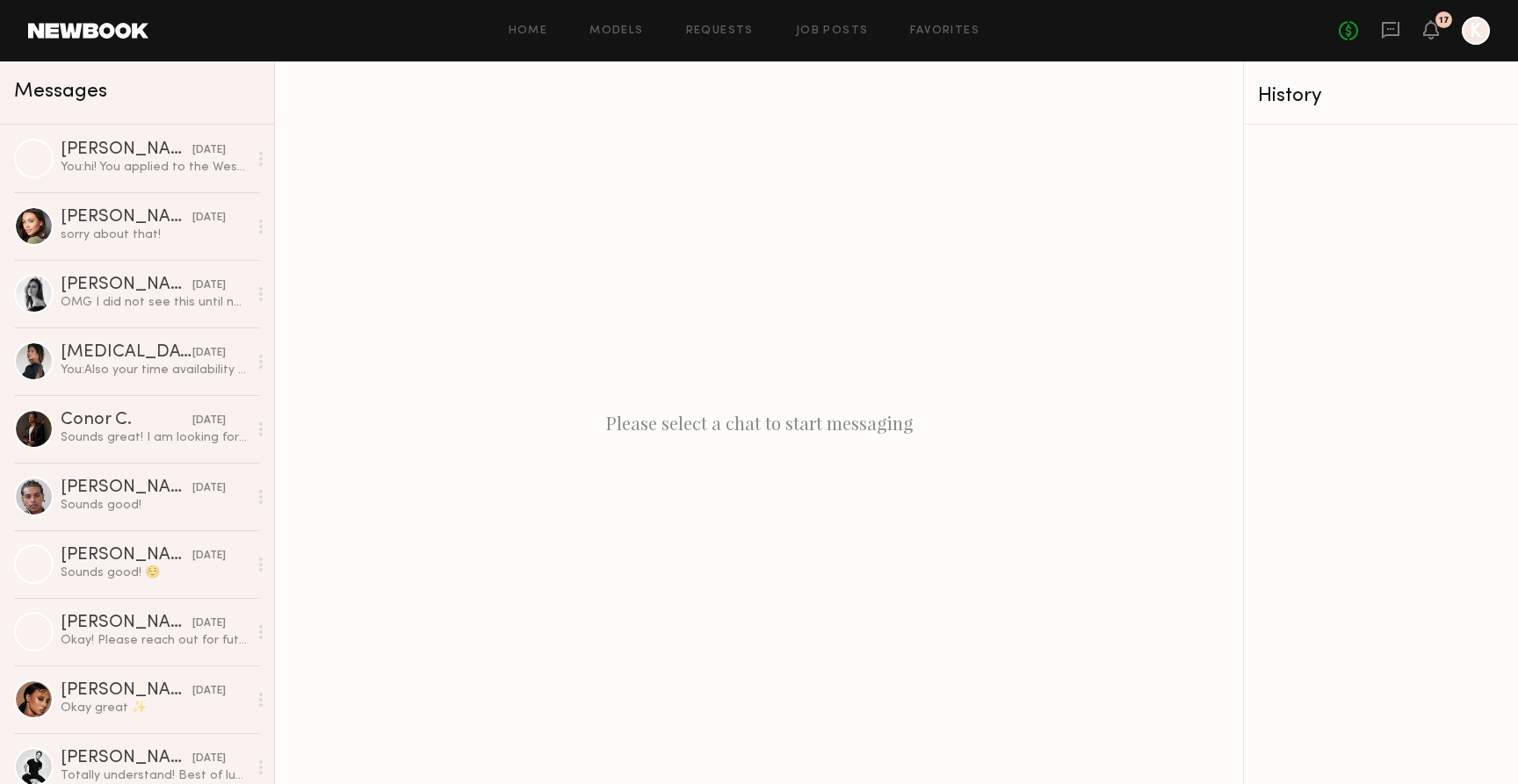
click at [1421, 43] on div "No fees up to $5,000 17 K" at bounding box center [1415, 31] width 151 height 28
click at [1428, 35] on icon at bounding box center [1432, 29] width 14 height 12
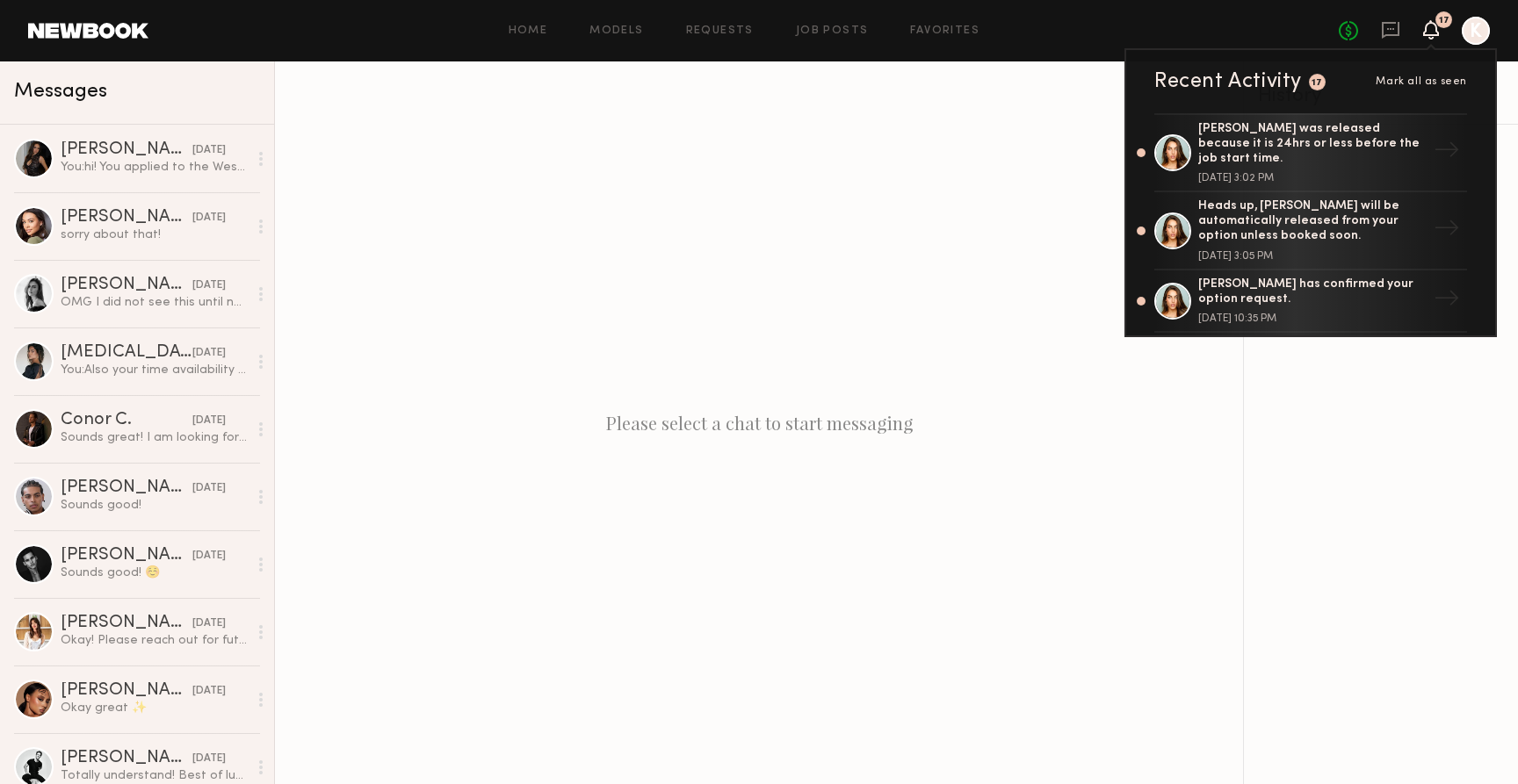
click at [553, 29] on div "Home Models Requests Job Posts Favorites Sign Out" at bounding box center [744, 32] width 1191 height 12
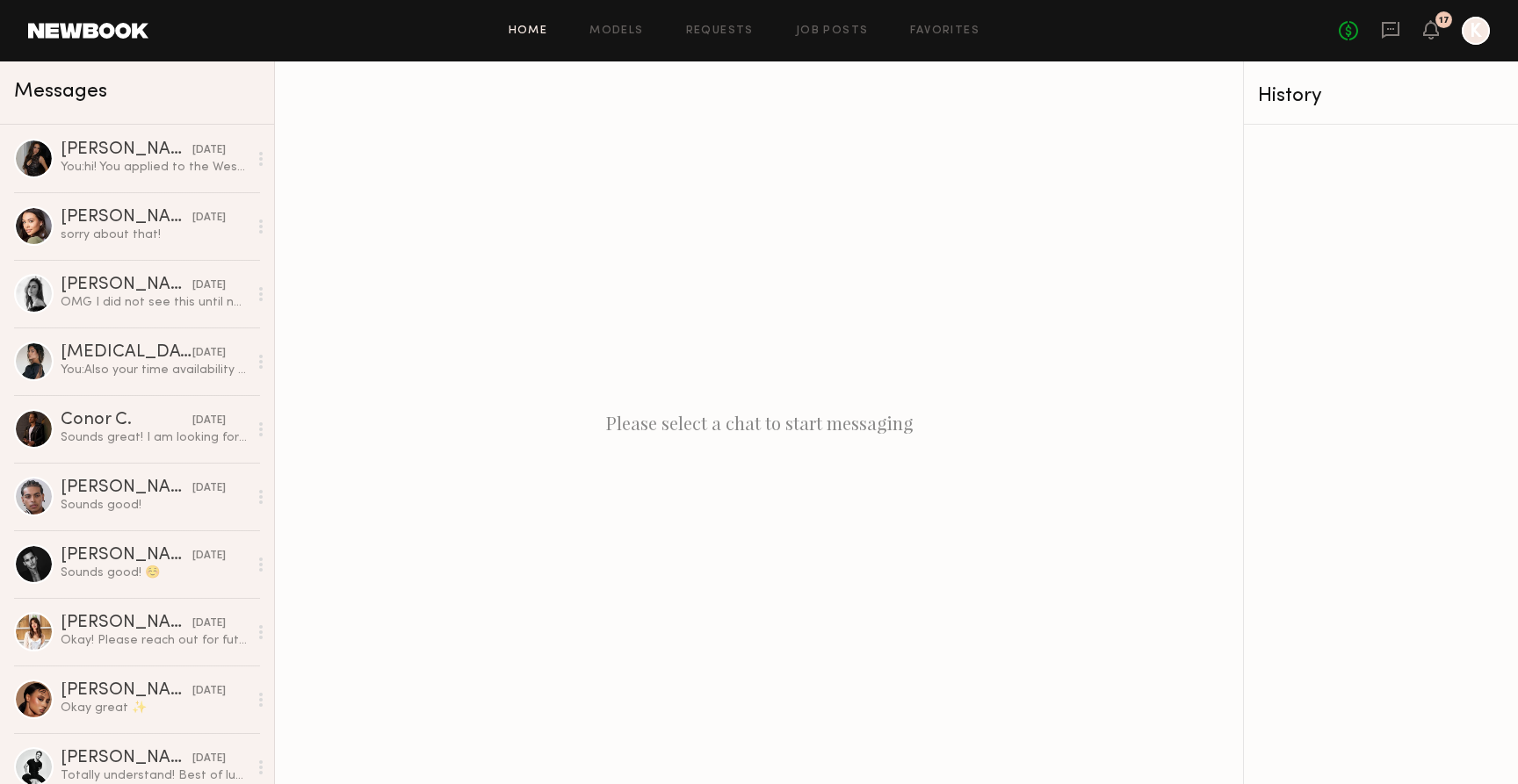
click at [542, 28] on link "Home" at bounding box center [528, 32] width 40 height 12
